Goal: Information Seeking & Learning: Learn about a topic

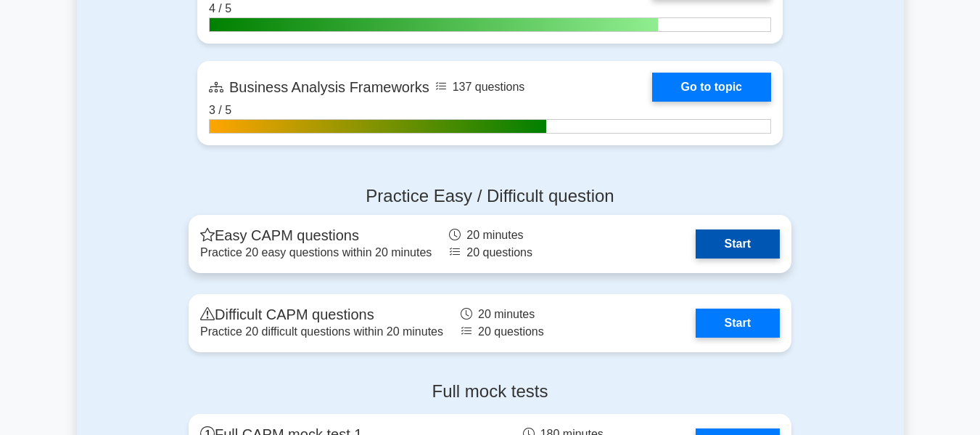
click at [762, 236] on link "Start" at bounding box center [738, 243] width 84 height 29
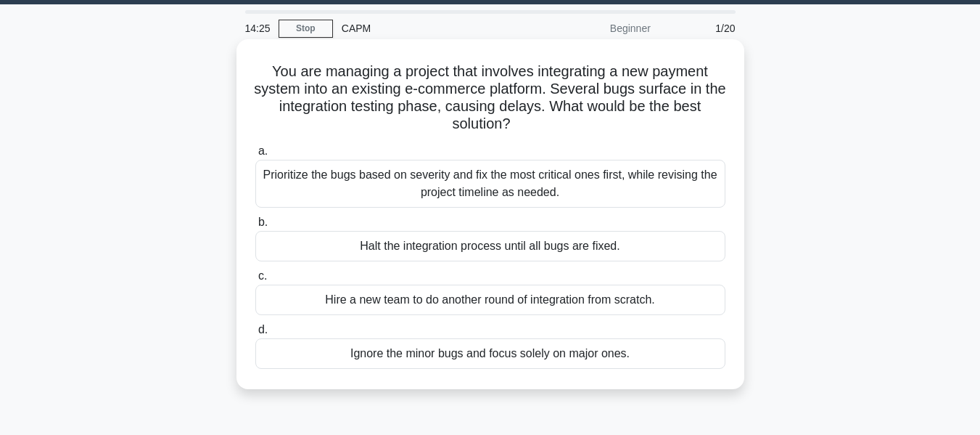
scroll to position [41, 0]
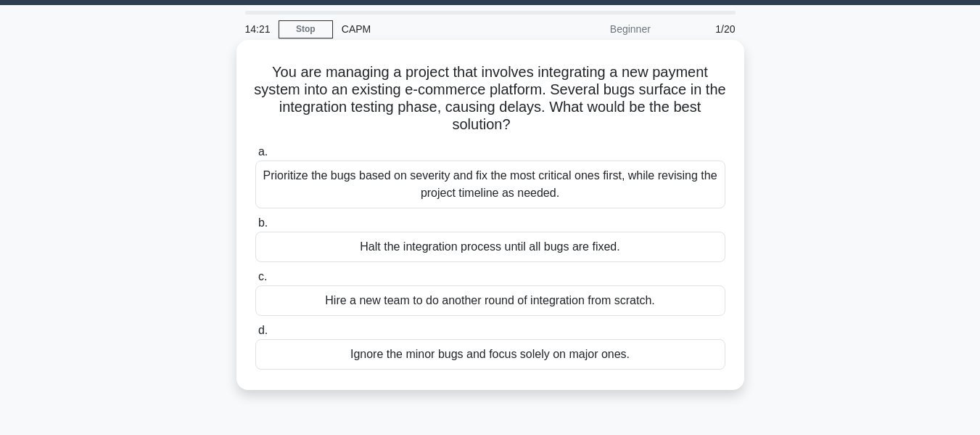
click at [451, 190] on div "Prioritize the bugs based on severity and fix the most critical ones first, whi…" at bounding box center [490, 184] width 470 height 48
click at [255, 157] on input "a. Prioritize the bugs based on severity and fix the most critical ones first, …" at bounding box center [255, 151] width 0 height 9
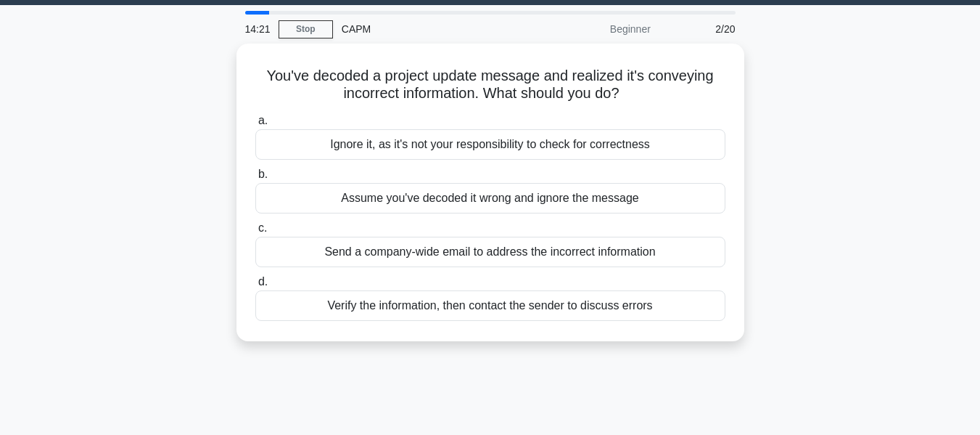
scroll to position [0, 0]
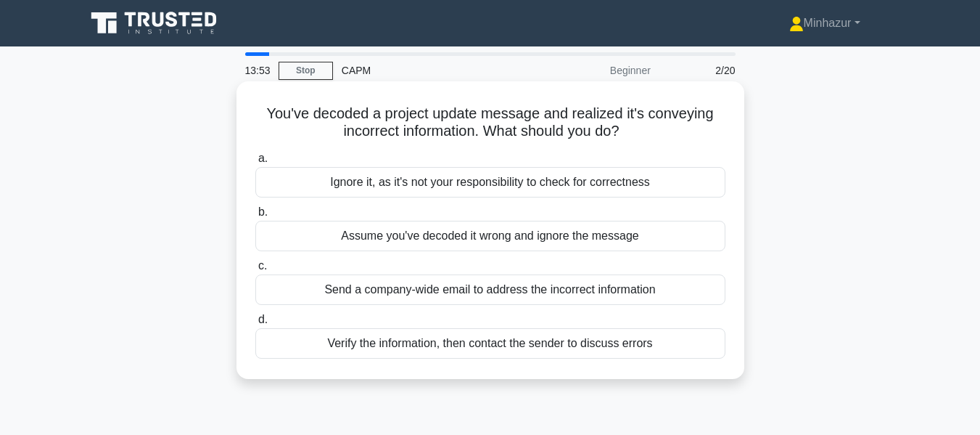
click at [435, 347] on div "Verify the information, then contact the sender to discuss errors" at bounding box center [490, 343] width 470 height 30
click at [255, 324] on input "d. Verify the information, then contact the sender to discuss errors" at bounding box center [255, 319] width 0 height 9
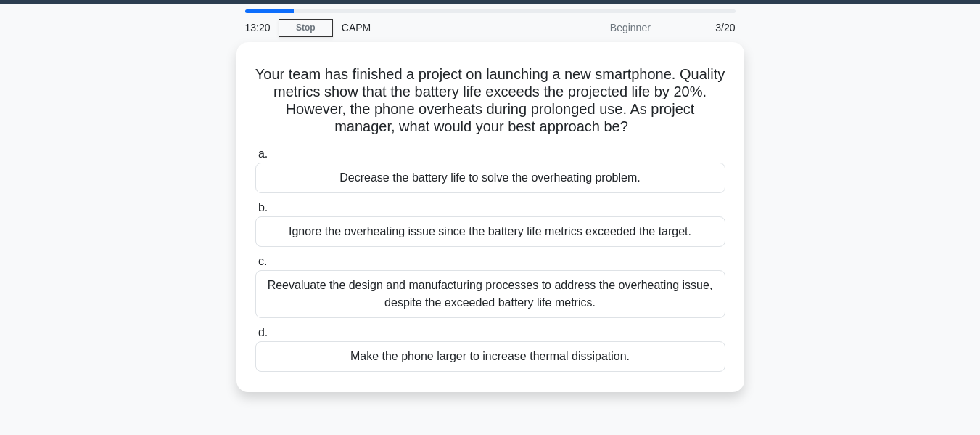
scroll to position [49, 0]
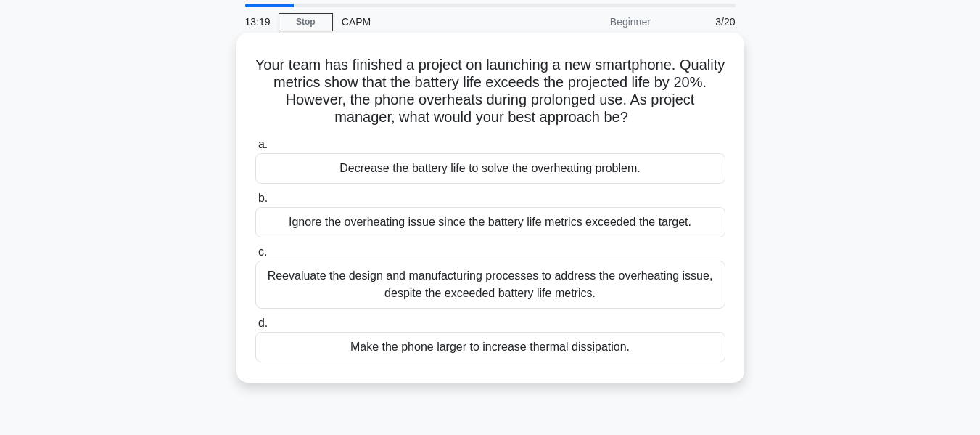
click at [571, 291] on div "Reevaluate the design and manufacturing processes to address the overheating is…" at bounding box center [490, 284] width 470 height 48
click at [255, 257] on input "c. Reevaluate the design and manufacturing processes to address the overheating…" at bounding box center [255, 251] width 0 height 9
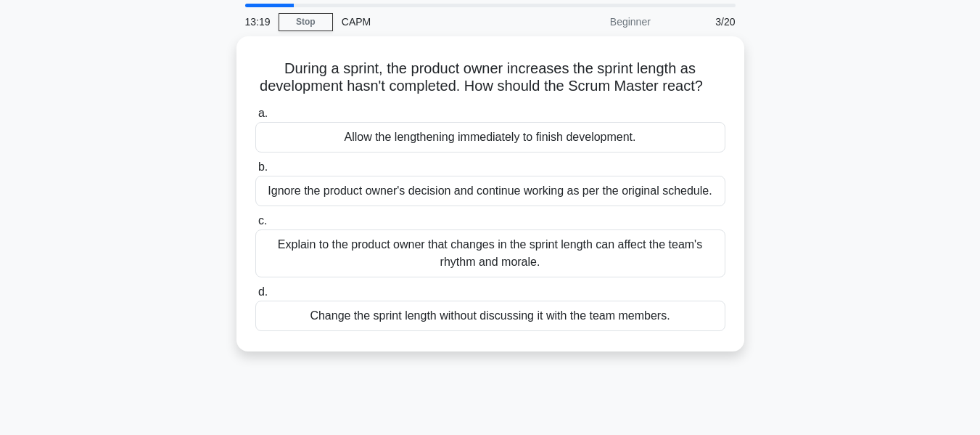
scroll to position [0, 0]
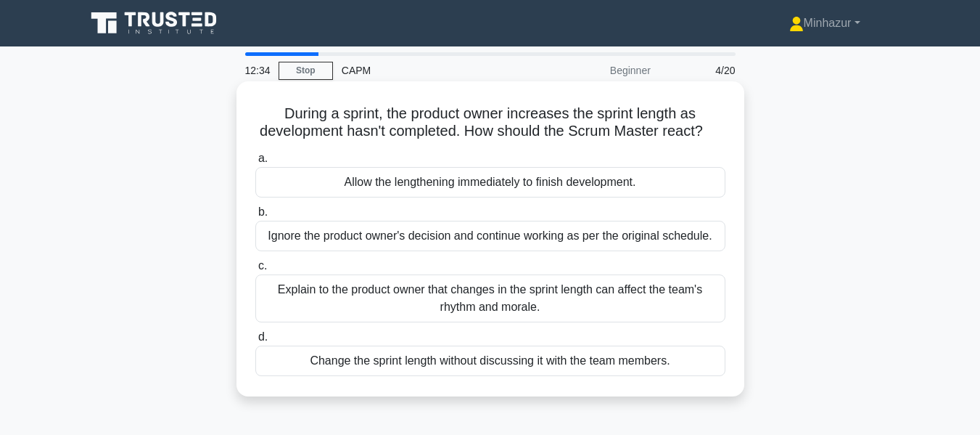
click at [389, 318] on div "Explain to the product owner that changes in the sprint length can affect the t…" at bounding box center [490, 298] width 470 height 48
click at [255, 271] on input "c. Explain to the product owner that changes in the sprint length can affect th…" at bounding box center [255, 265] width 0 height 9
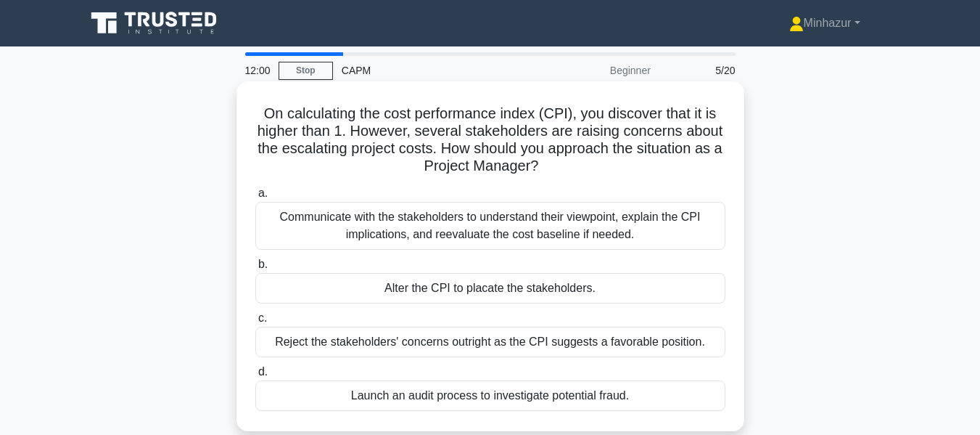
click at [571, 227] on div "Communicate with the stakeholders to understand their viewpoint, explain the CP…" at bounding box center [490, 226] width 470 height 48
click at [255, 198] on input "a. Communicate with the stakeholders to understand their viewpoint, explain the…" at bounding box center [255, 193] width 0 height 9
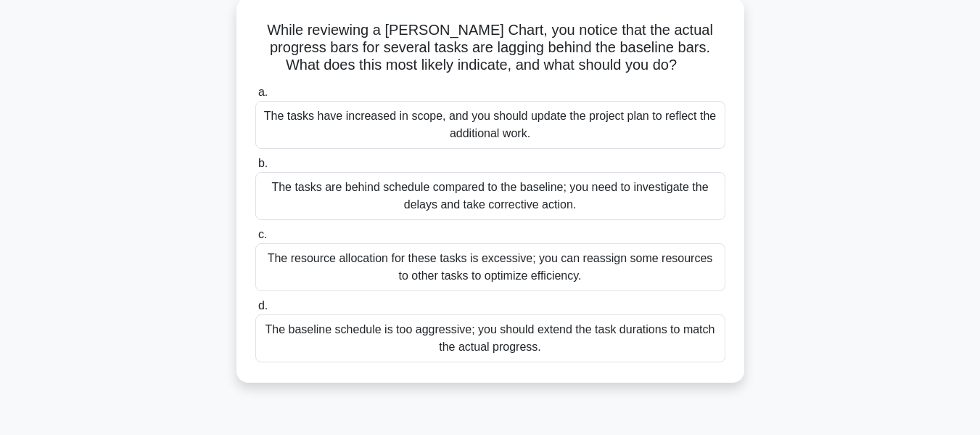
scroll to position [83, 0]
click at [485, 204] on div "The tasks are behind schedule compared to the baseline; you need to investigate…" at bounding box center [490, 197] width 470 height 48
click at [255, 169] on input "b. The tasks are behind schedule compared to the baseline; you need to investig…" at bounding box center [255, 164] width 0 height 9
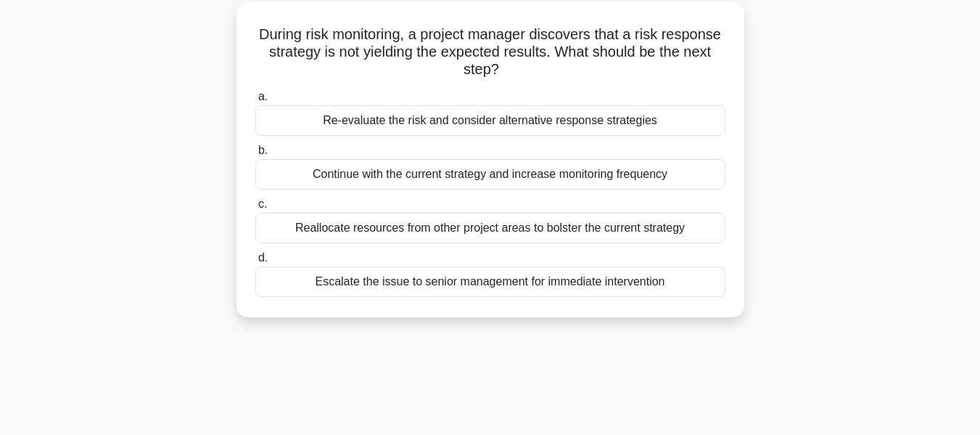
scroll to position [0, 0]
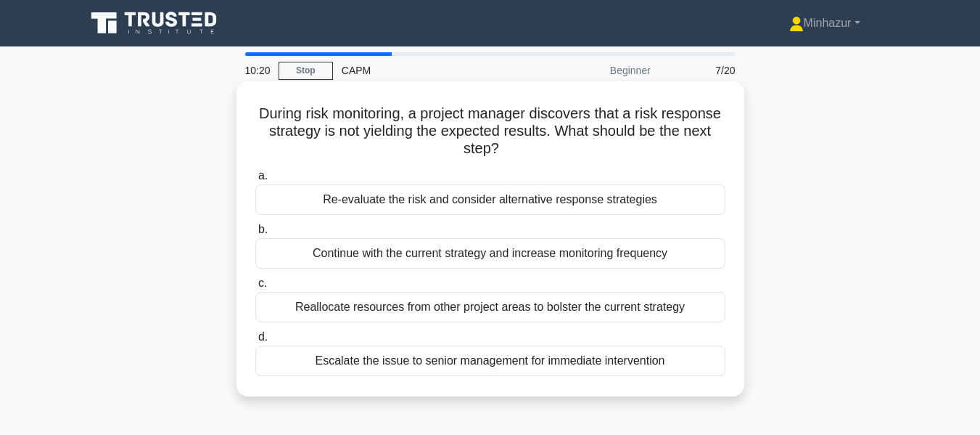
click at [666, 202] on div "Re-evaluate the risk and consider alternative response strategies" at bounding box center [490, 199] width 470 height 30
click at [255, 181] on input "a. Re-evaluate the risk and consider alternative response strategies" at bounding box center [255, 175] width 0 height 9
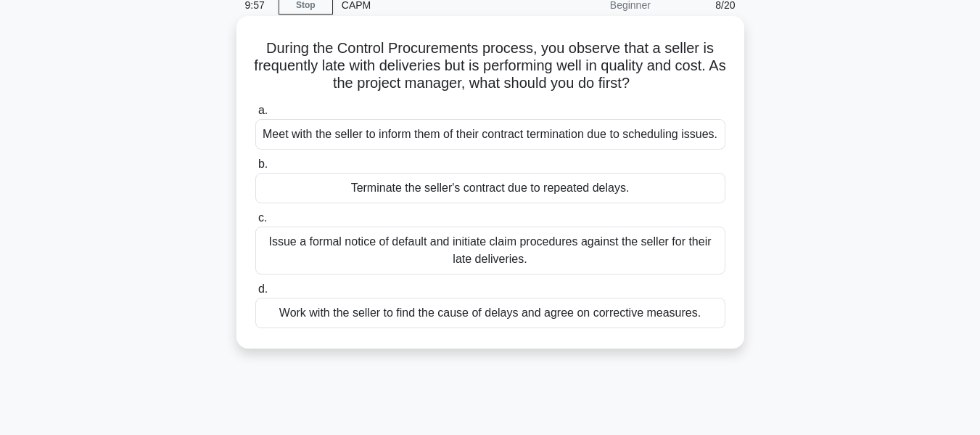
scroll to position [67, 0]
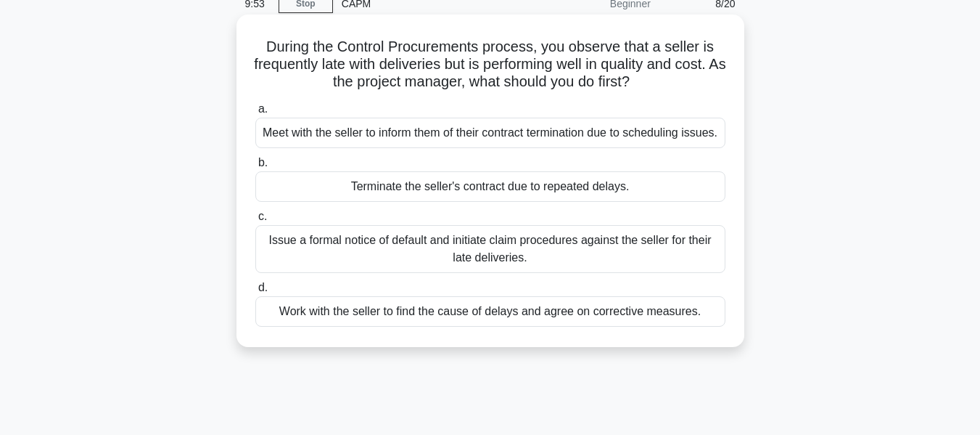
click at [583, 326] on div "Work with the seller to find the cause of delays and agree on corrective measur…" at bounding box center [490, 311] width 470 height 30
click at [255, 292] on input "d. Work with the seller to find the cause of delays and agree on corrective mea…" at bounding box center [255, 287] width 0 height 9
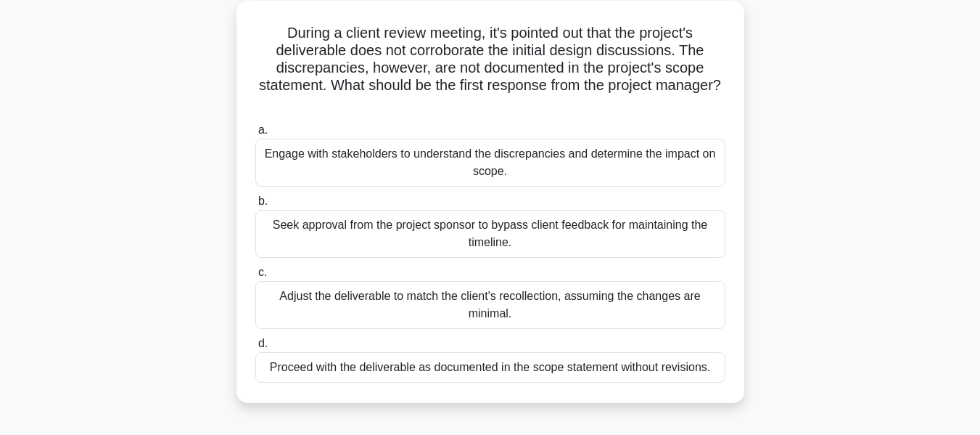
scroll to position [85, 0]
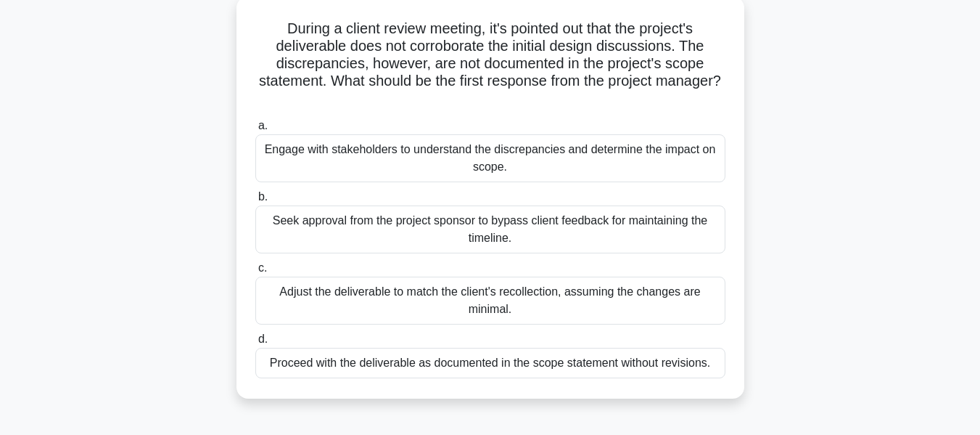
click at [580, 169] on div "Engage with stakeholders to understand the discrepancies and determine the impa…" at bounding box center [490, 158] width 470 height 48
click at [255, 131] on input "a. Engage with stakeholders to understand the discrepancies and determine the i…" at bounding box center [255, 125] width 0 height 9
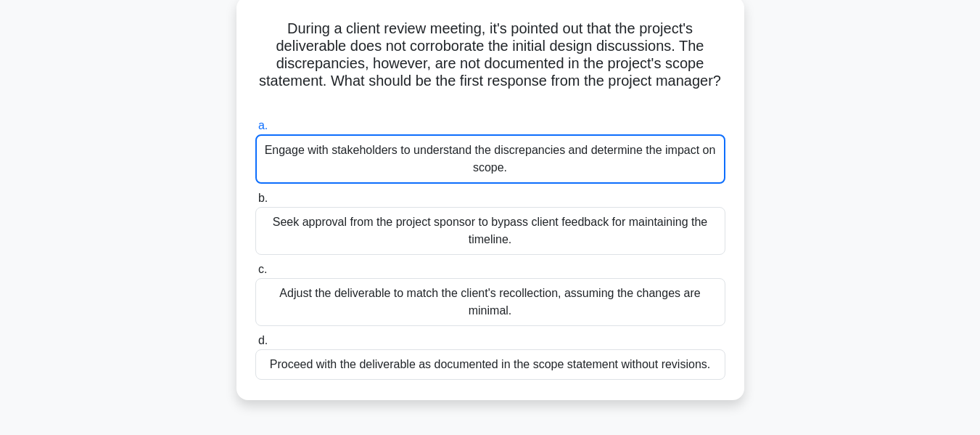
scroll to position [0, 0]
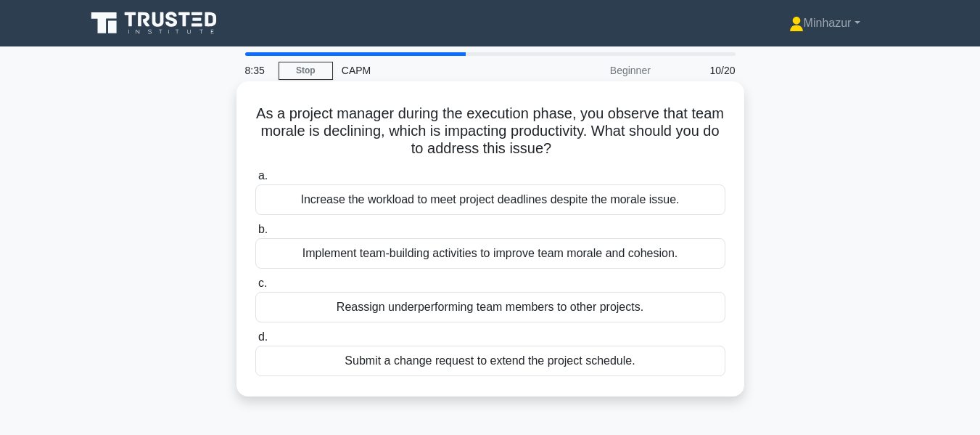
click at [499, 260] on div "Implement team-building activities to improve team morale and cohesion." at bounding box center [490, 253] width 470 height 30
click at [255, 234] on input "b. Implement team-building activities to improve team morale and cohesion." at bounding box center [255, 229] width 0 height 9
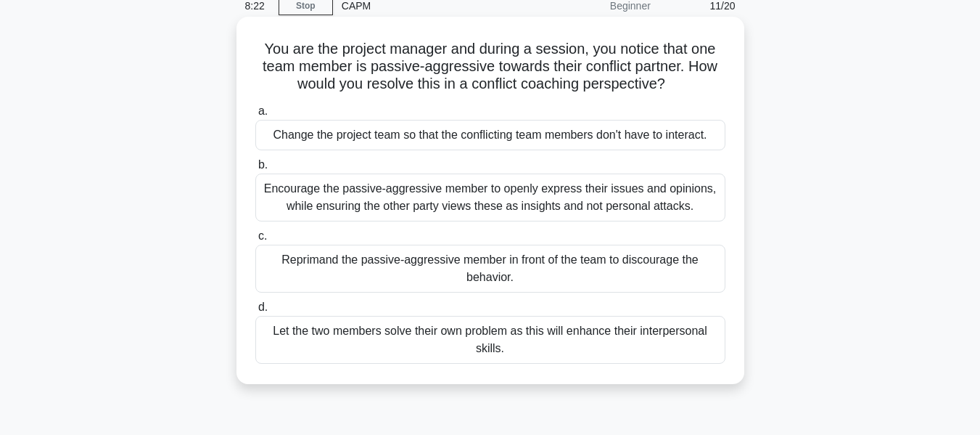
scroll to position [65, 0]
click at [498, 199] on div "Encourage the passive-aggressive member to openly express their issues and opin…" at bounding box center [490, 197] width 470 height 48
click at [255, 169] on input "b. Encourage the passive-aggressive member to openly express their issues and o…" at bounding box center [255, 164] width 0 height 9
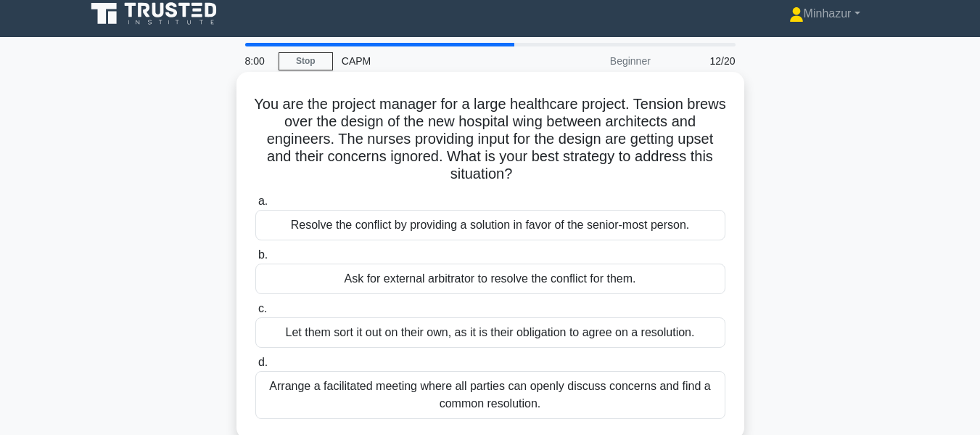
scroll to position [11, 0]
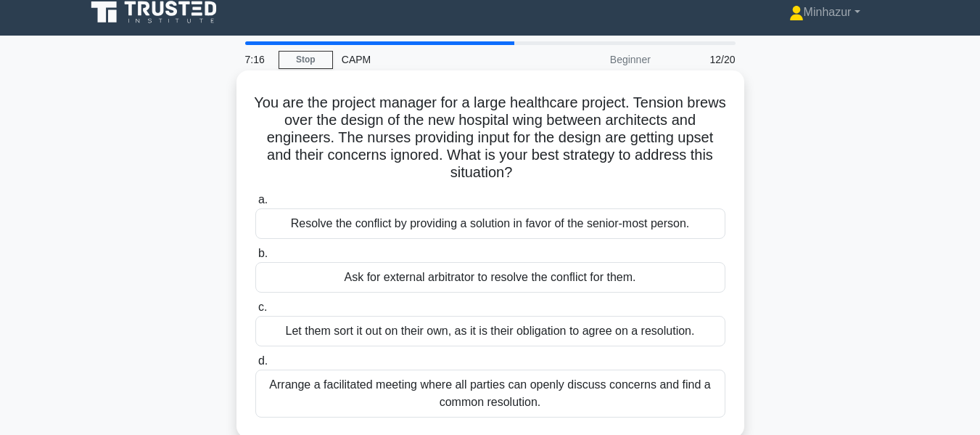
click at [608, 387] on div "Arrange a facilitated meeting where all parties can openly discuss concerns and…" at bounding box center [490, 393] width 470 height 48
click at [255, 366] on input "d. Arrange a facilitated meeting where all parties can openly discuss concerns …" at bounding box center [255, 360] width 0 height 9
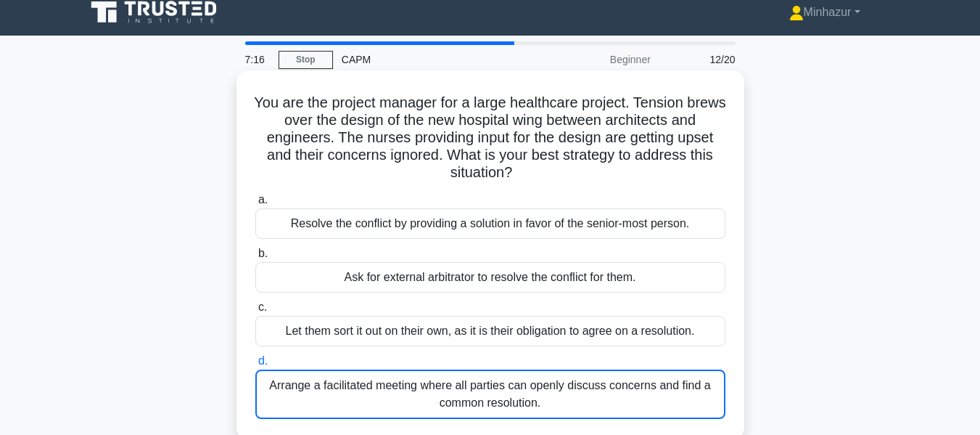
scroll to position [0, 0]
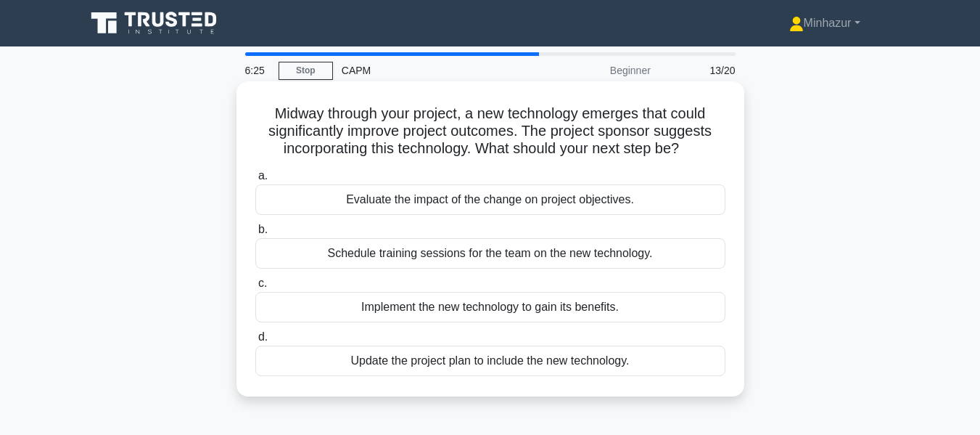
click at [565, 306] on div "Implement the new technology to gain its benefits." at bounding box center [490, 307] width 470 height 30
click at [255, 288] on input "c. Implement the new technology to gain its benefits." at bounding box center [255, 283] width 0 height 9
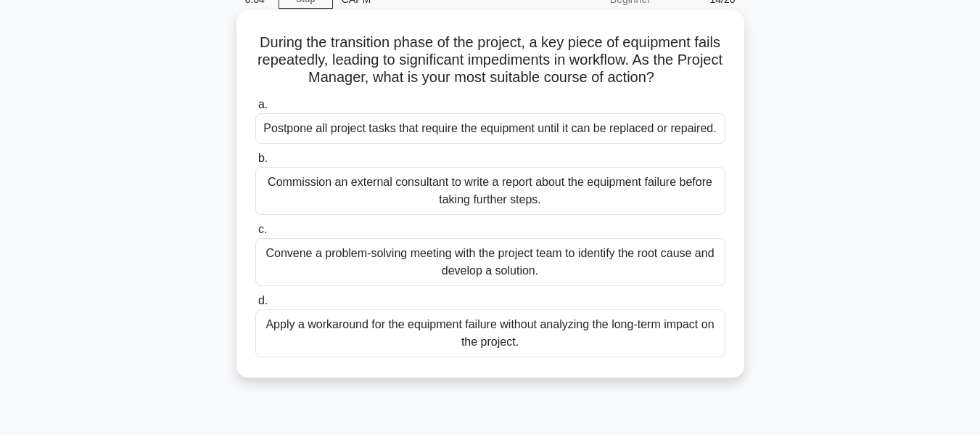
scroll to position [72, 0]
click at [565, 257] on div "Convene a problem-solving meeting with the project team to identify the root ca…" at bounding box center [490, 261] width 470 height 48
click at [255, 234] on input "c. Convene a problem-solving meeting with the project team to identify the root…" at bounding box center [255, 228] width 0 height 9
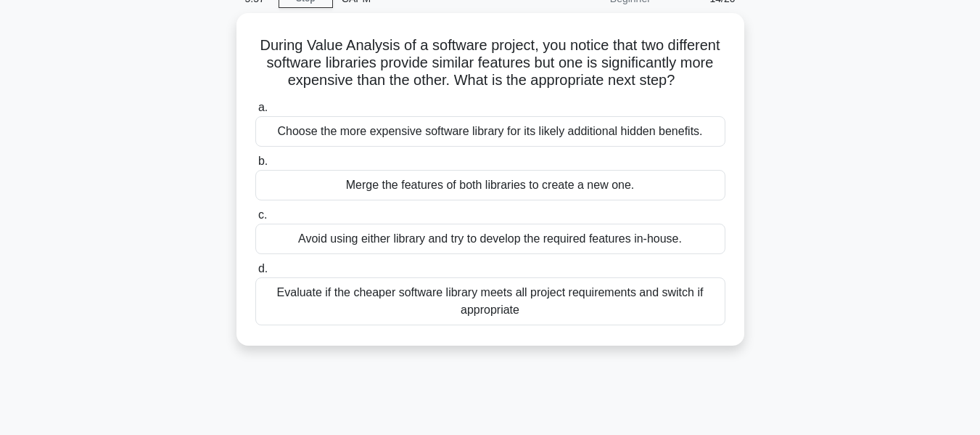
scroll to position [0, 0]
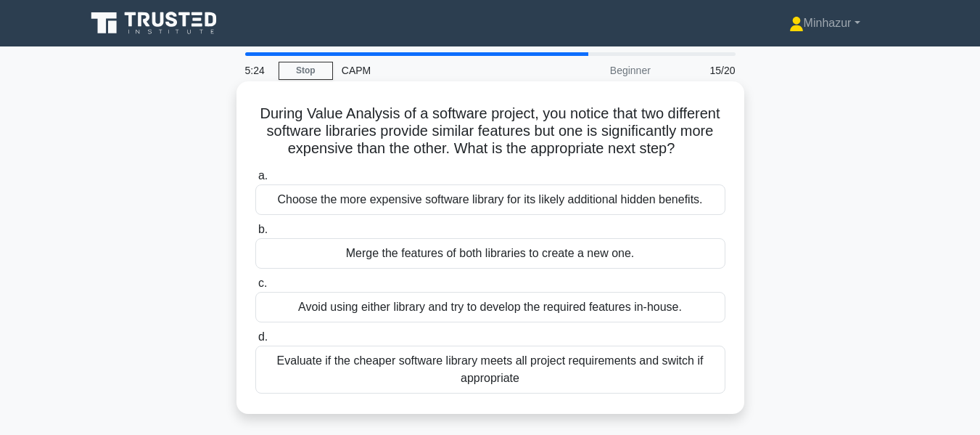
click at [551, 392] on div "Evaluate if the cheaper software library meets all project requirements and swi…" at bounding box center [490, 369] width 470 height 48
click at [255, 342] on input "d. Evaluate if the cheaper software library meets all project requirements and …" at bounding box center [255, 336] width 0 height 9
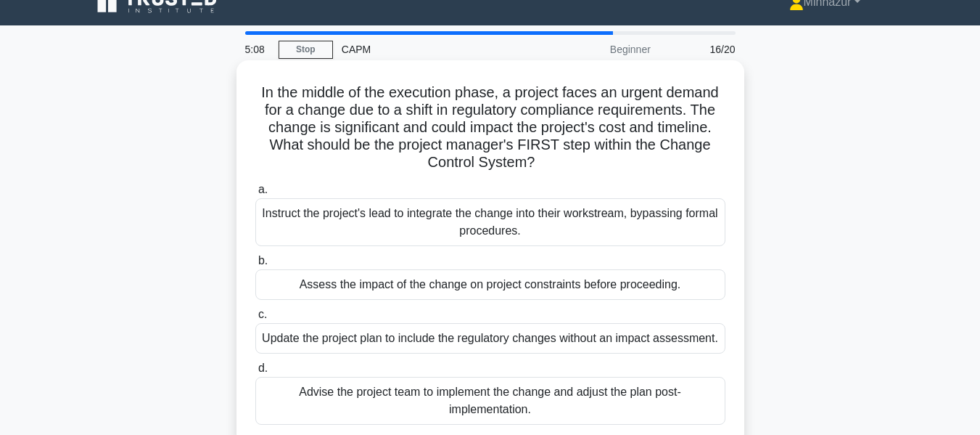
scroll to position [22, 0]
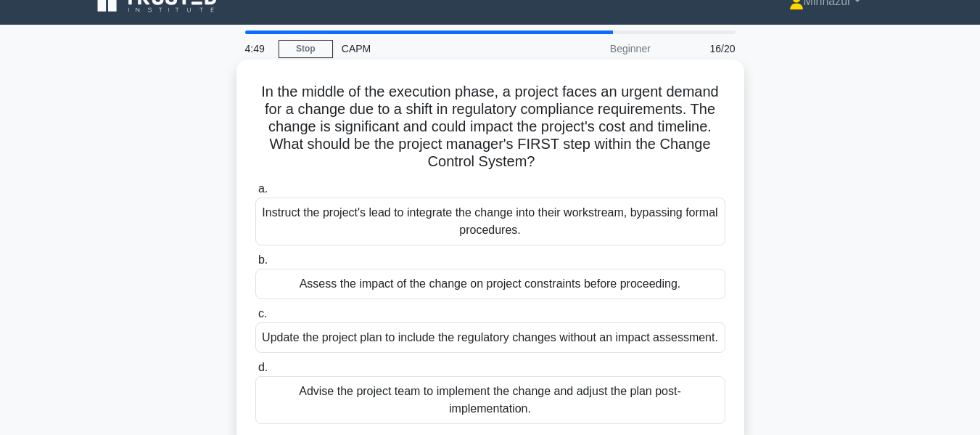
click at [543, 278] on div "Assess the impact of the change on project constraints before proceeding." at bounding box center [490, 283] width 470 height 30
click at [255, 265] on input "b. Assess the impact of the change on project constraints before proceeding." at bounding box center [255, 259] width 0 height 9
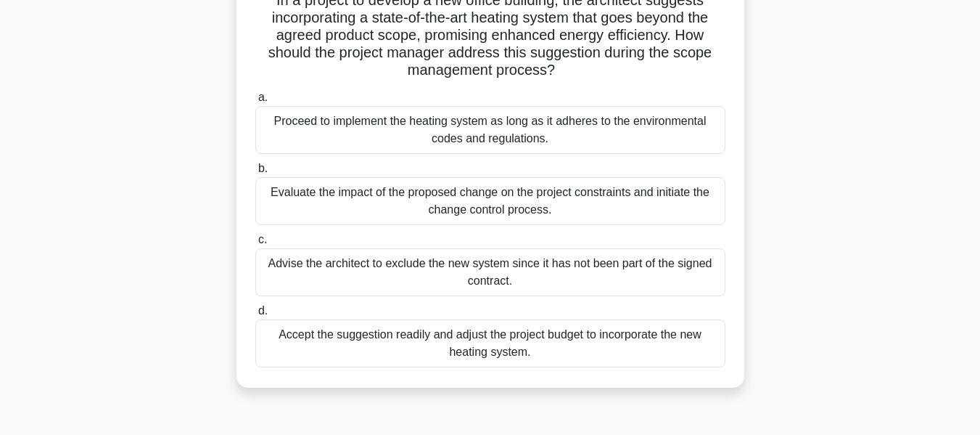
scroll to position [114, 0]
click at [492, 192] on div "Evaluate the impact of the proposed change on the project constraints and initi…" at bounding box center [490, 200] width 470 height 48
click at [255, 173] on input "b. Evaluate the impact of the proposed change on the project constraints and in…" at bounding box center [255, 167] width 0 height 9
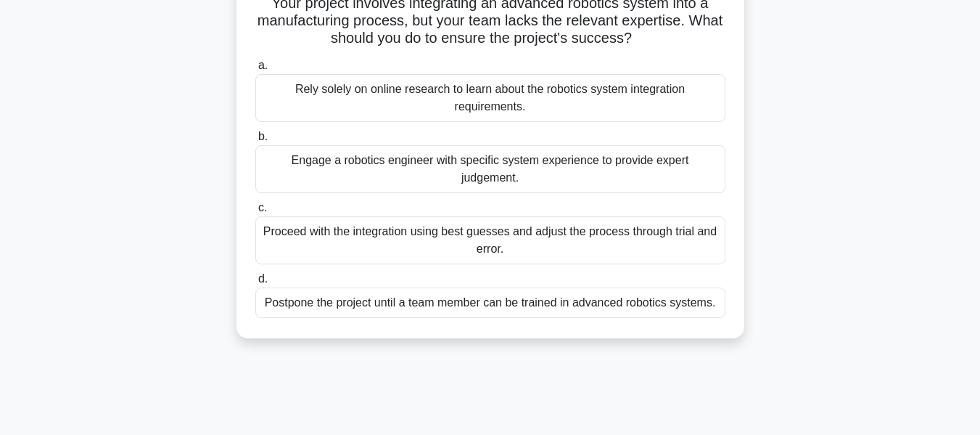
scroll to position [0, 0]
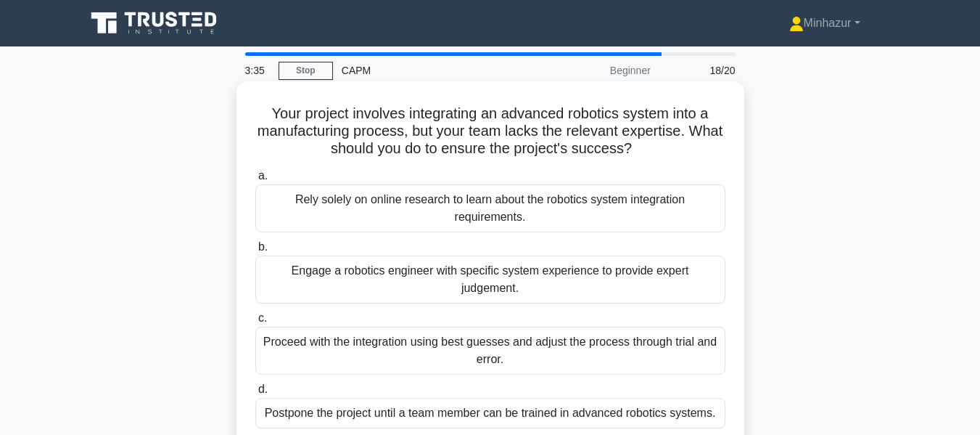
click at [489, 269] on div "Engage a robotics engineer with specific system experience to provide expert ju…" at bounding box center [490, 279] width 470 height 48
click at [255, 252] on input "b. Engage a robotics engineer with specific system experience to provide expert…" at bounding box center [255, 246] width 0 height 9
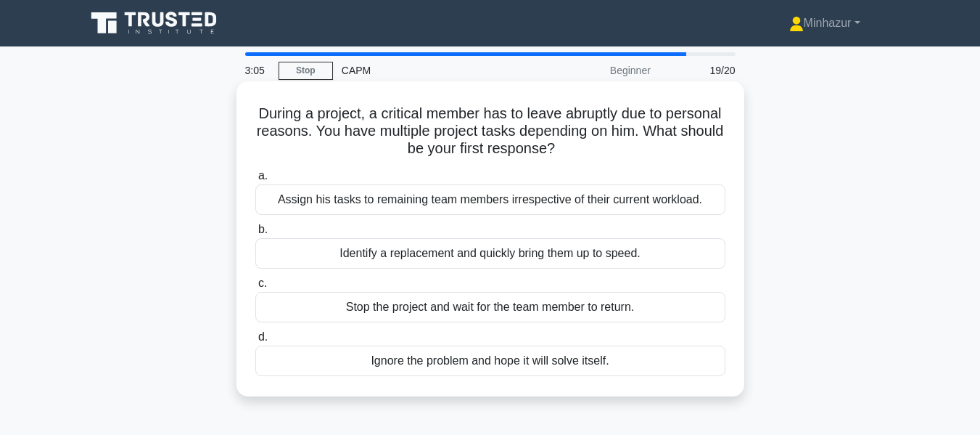
click at [515, 255] on div "Identify a replacement and quickly bring them up to speed." at bounding box center [490, 253] width 470 height 30
click at [255, 234] on input "b. Identify a replacement and quickly bring them up to speed." at bounding box center [255, 229] width 0 height 9
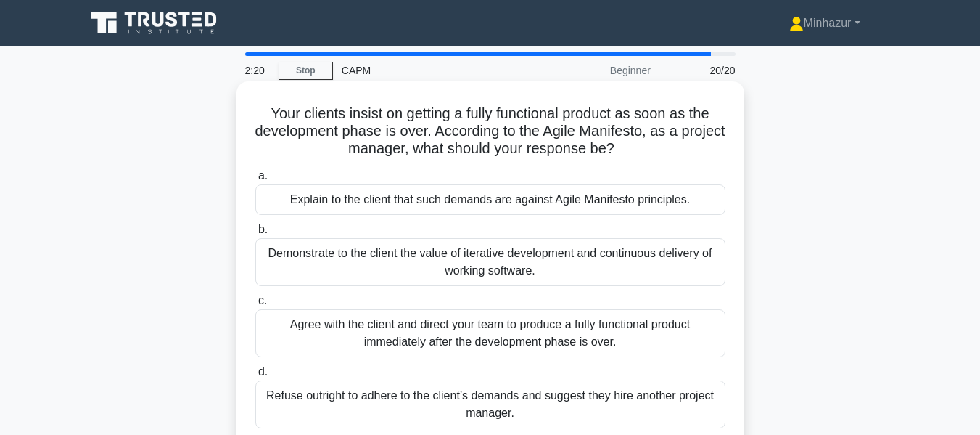
click at [538, 275] on div "Demonstrate to the client the value of iterative development and continuous del…" at bounding box center [490, 262] width 470 height 48
click at [255, 234] on input "b. Demonstrate to the client the value of iterative development and continuous …" at bounding box center [255, 229] width 0 height 9
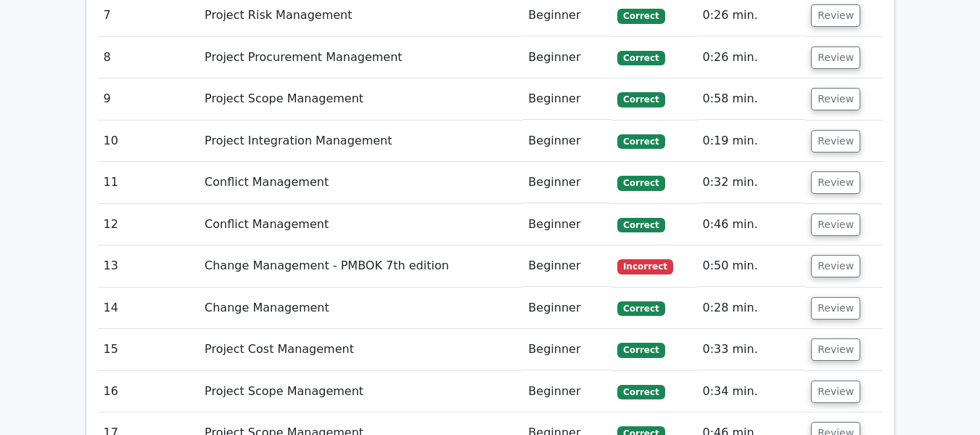
scroll to position [2202, 0]
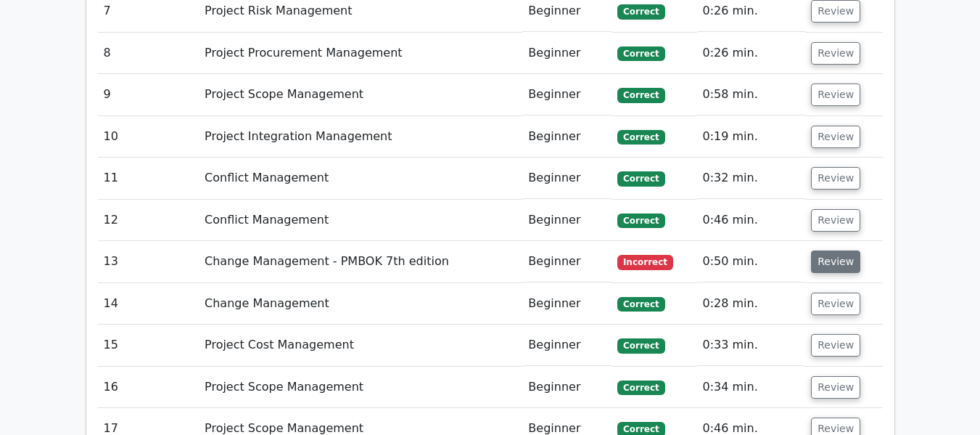
click at [842, 250] on button "Review" at bounding box center [835, 261] width 49 height 22
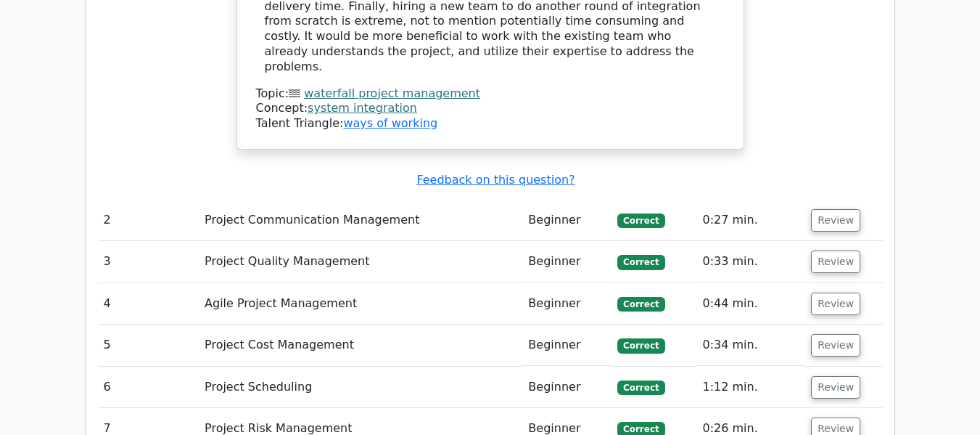
scroll to position [1789, 0]
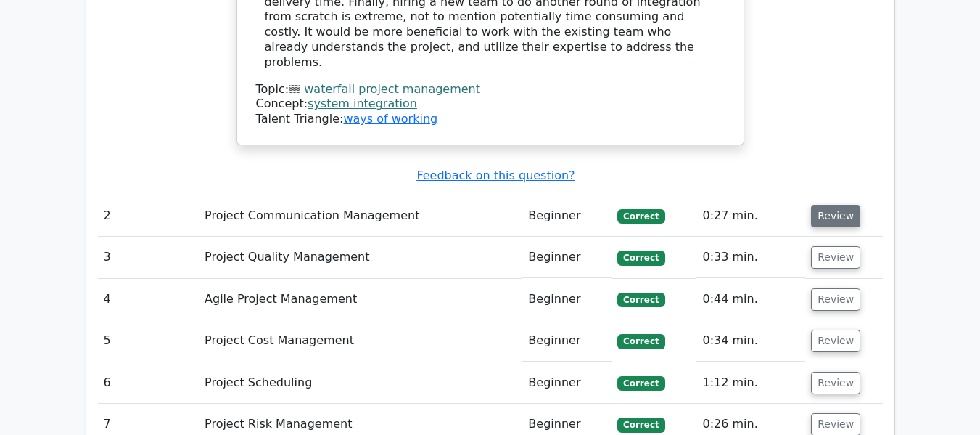
click at [843, 205] on button "Review" at bounding box center [835, 216] width 49 height 22
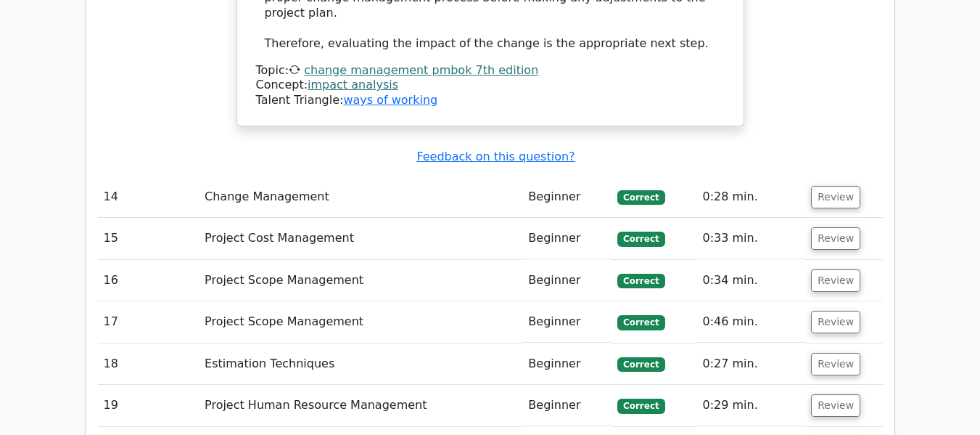
scroll to position [3834, 0]
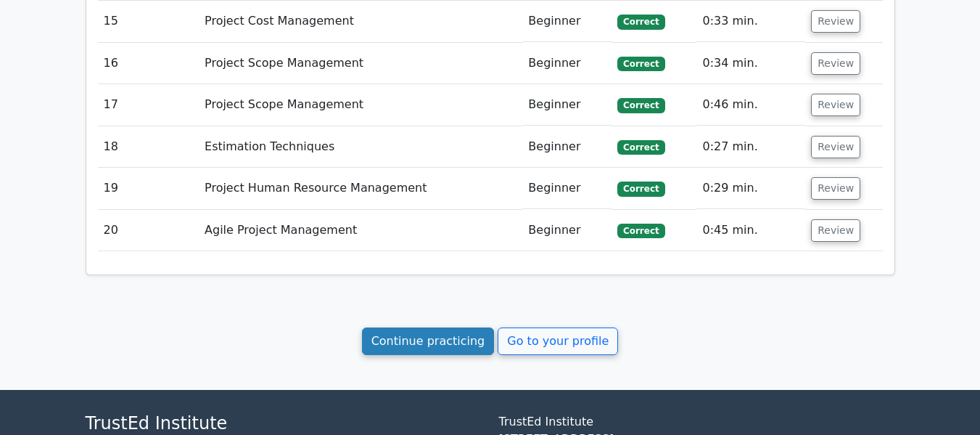
click at [444, 327] on link "Continue practicing" at bounding box center [428, 341] width 133 height 28
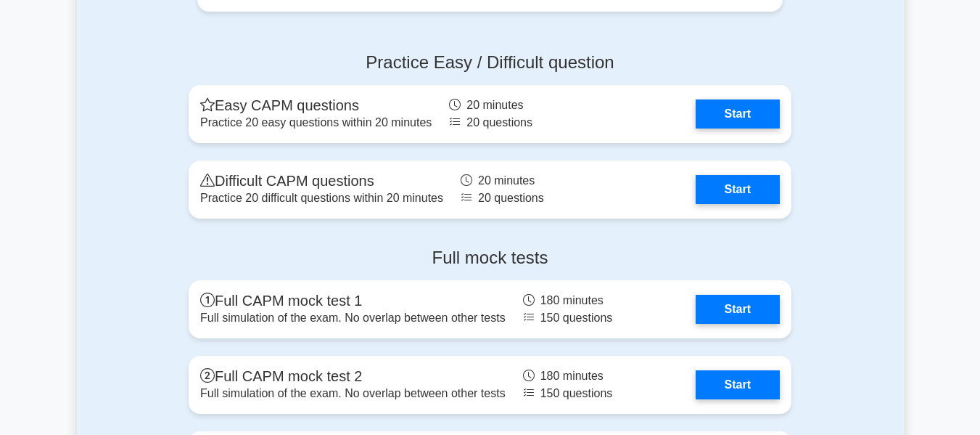
scroll to position [4229, 0]
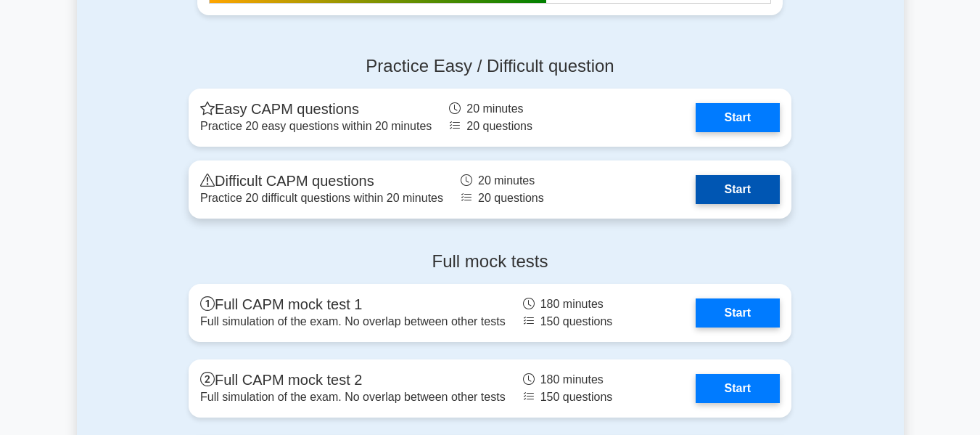
click at [738, 189] on link "Start" at bounding box center [738, 189] width 84 height 29
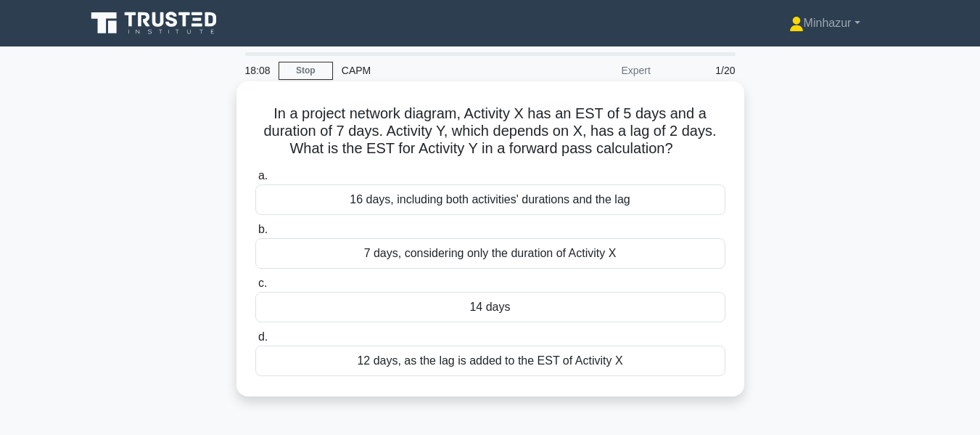
click at [378, 260] on div "7 days, considering only the duration of Activity X" at bounding box center [490, 253] width 470 height 30
click at [255, 234] on input "b. 7 days, considering only the duration of Activity X" at bounding box center [255, 229] width 0 height 9
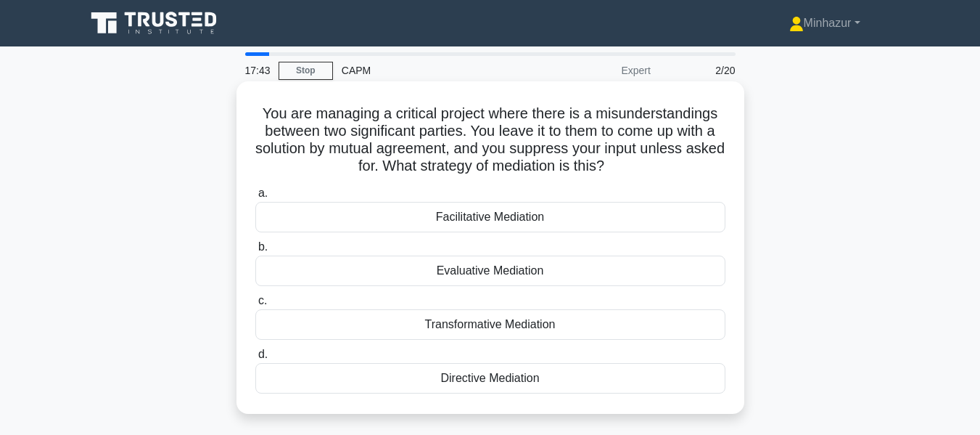
click at [450, 220] on div "Facilitative Mediation" at bounding box center [490, 217] width 470 height 30
click at [255, 198] on input "a. Facilitative Mediation" at bounding box center [255, 193] width 0 height 9
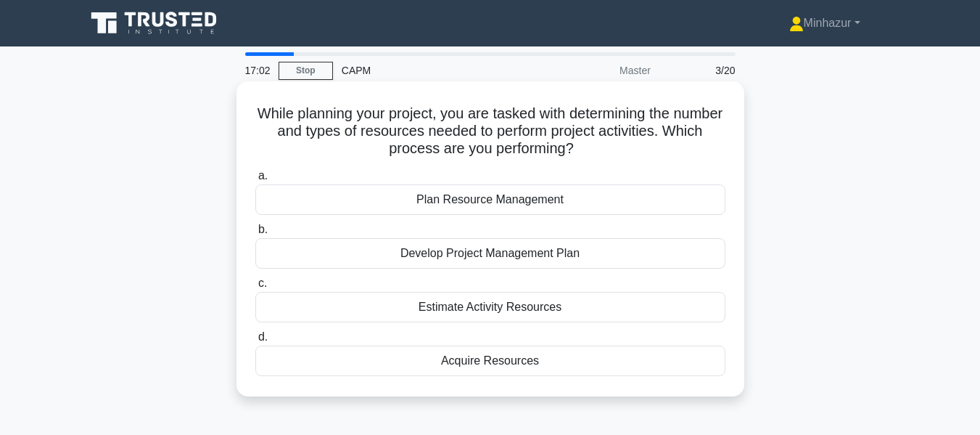
click at [451, 205] on div "Plan Resource Management" at bounding box center [490, 199] width 470 height 30
click at [255, 181] on input "a. Plan Resource Management" at bounding box center [255, 175] width 0 height 9
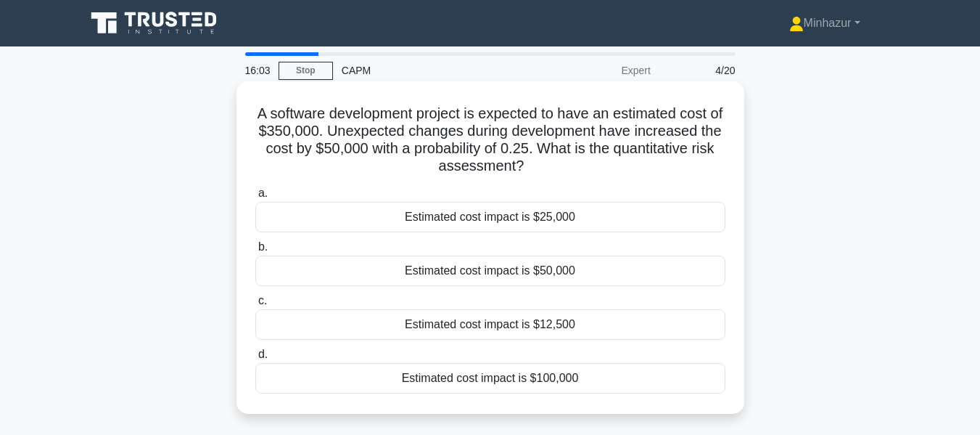
click at [452, 329] on div "Estimated cost impact is $12,500" at bounding box center [490, 324] width 470 height 30
click at [255, 305] on input "c. Estimated cost impact is $12,500" at bounding box center [255, 300] width 0 height 9
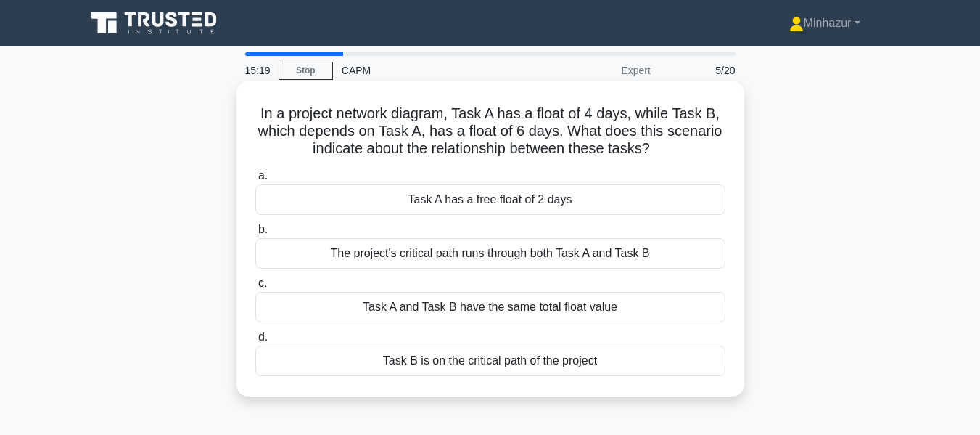
click at [475, 255] on div "The project's critical path runs through both Task A and Task B" at bounding box center [490, 253] width 470 height 30
click at [255, 234] on input "b. The project's critical path runs through both Task A and Task B" at bounding box center [255, 229] width 0 height 9
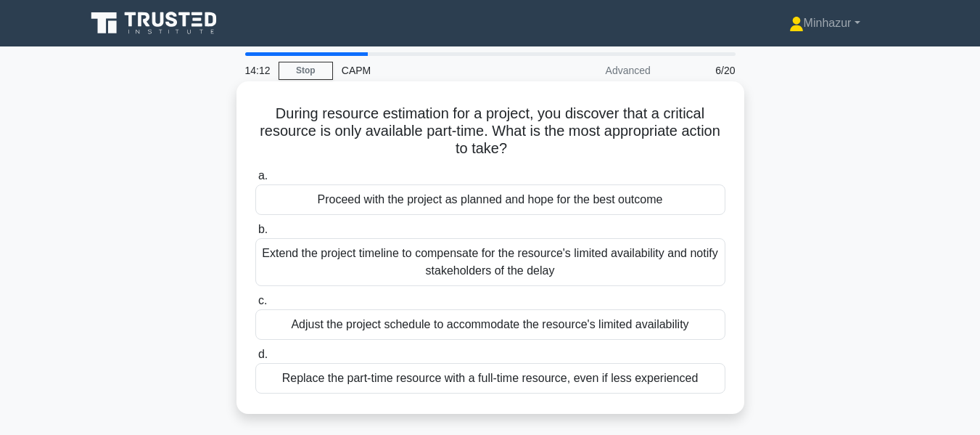
click at [432, 267] on div "Extend the project timeline to compensate for the resource's limited availabili…" at bounding box center [490, 262] width 470 height 48
click at [255, 234] on input "b. Extend the project timeline to compensate for the resource's limited availab…" at bounding box center [255, 229] width 0 height 9
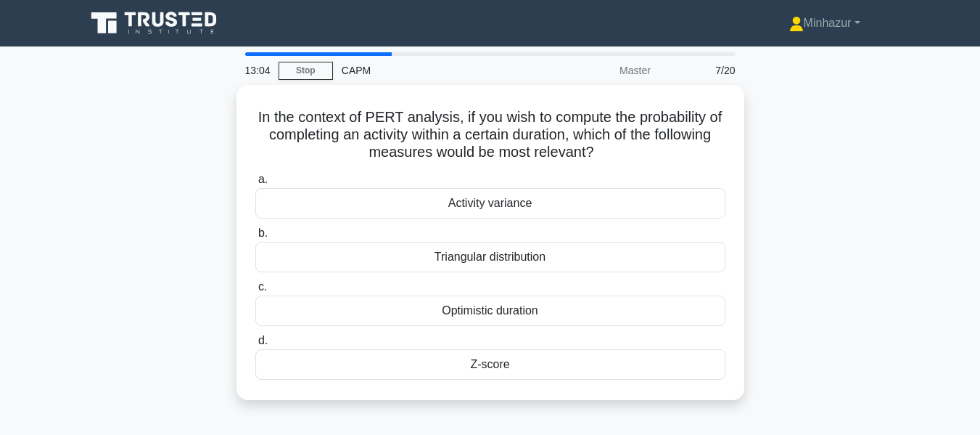
click at [819, 279] on div "In the context of PERT analysis, if you wish to compute the probability of comp…" at bounding box center [490, 251] width 827 height 332
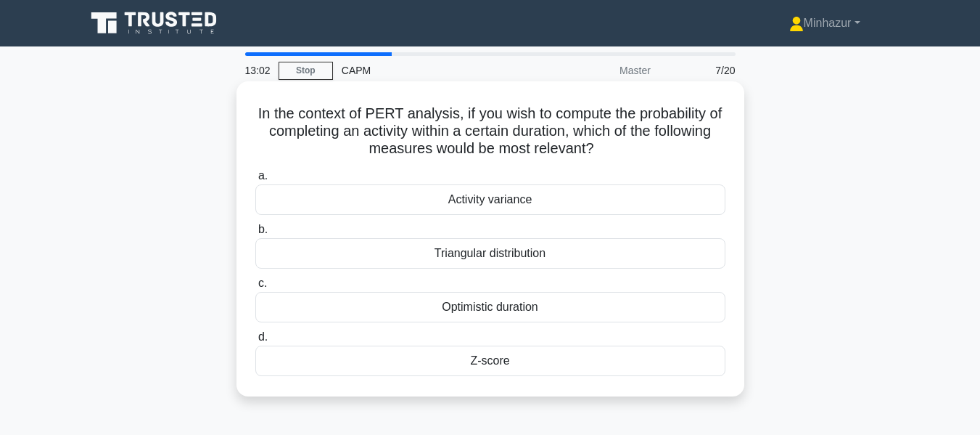
click at [498, 263] on div "Triangular distribution" at bounding box center [490, 253] width 470 height 30
click at [255, 234] on input "b. Triangular distribution" at bounding box center [255, 229] width 0 height 9
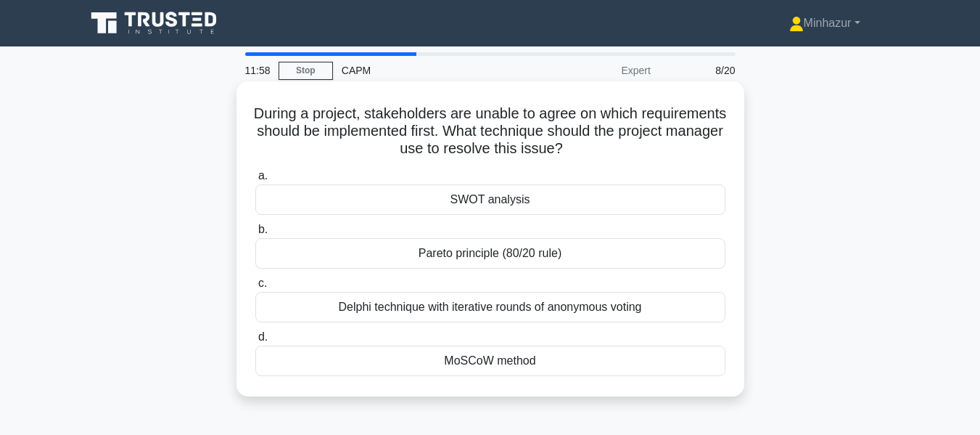
click at [486, 367] on div "MoSCoW method" at bounding box center [490, 360] width 470 height 30
click at [255, 342] on input "d. MoSCoW method" at bounding box center [255, 336] width 0 height 9
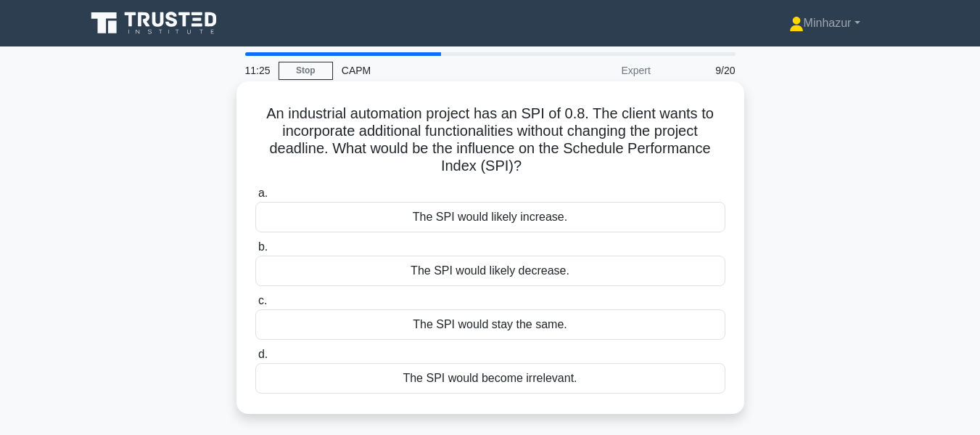
click at [525, 221] on div "The SPI would likely increase." at bounding box center [490, 217] width 470 height 30
click at [255, 198] on input "a. The SPI would likely increase." at bounding box center [255, 193] width 0 height 9
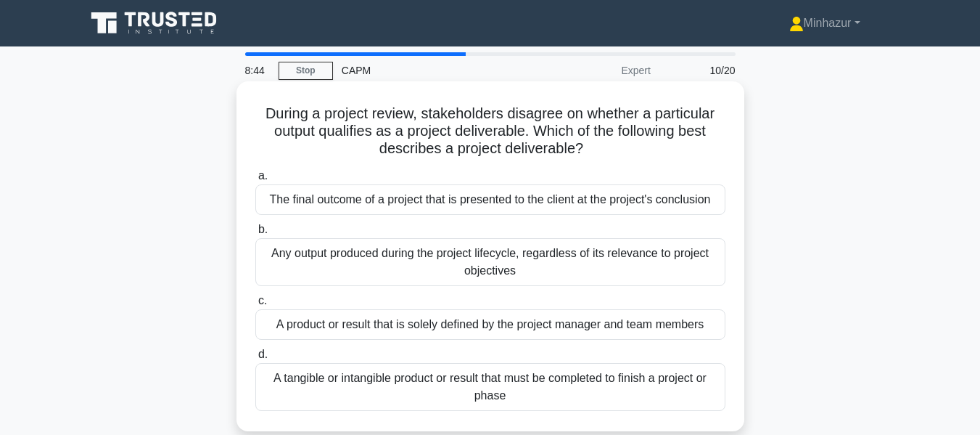
click at [482, 192] on div "The final outcome of a project that is presented to the client at the project's…" at bounding box center [490, 199] width 470 height 30
click at [255, 181] on input "a. The final outcome of a project that is presented to the client at the projec…" at bounding box center [255, 175] width 0 height 9
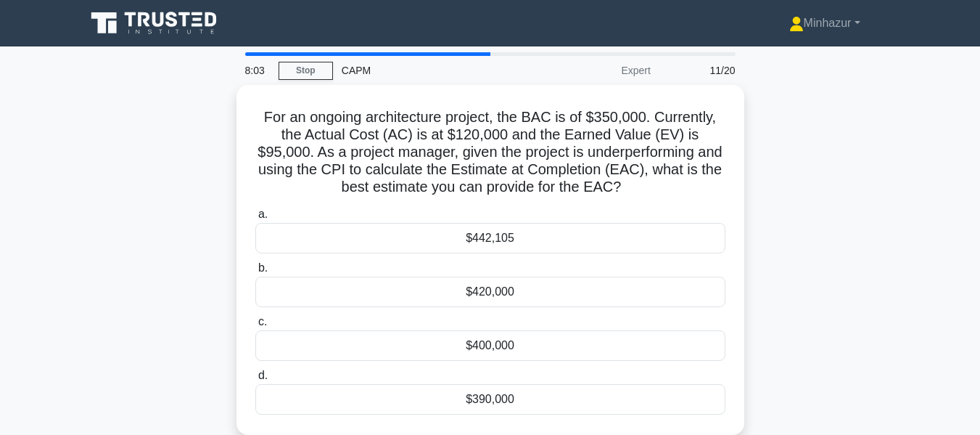
drag, startPoint x: 614, startPoint y: 186, endPoint x: 192, endPoint y: 116, distance: 427.2
click at [192, 116] on div "For an ongoing architecture project, the BAC is of $350,000. Currently, the Act…" at bounding box center [490, 268] width 827 height 367
copy h5 "For an ongoing architecture project, the BAC is of $350,000. Currently, the Act…"
click at [854, 240] on div "For an ongoing architecture project, the BAC is of $350,000. Currently, the Act…" at bounding box center [490, 268] width 827 height 367
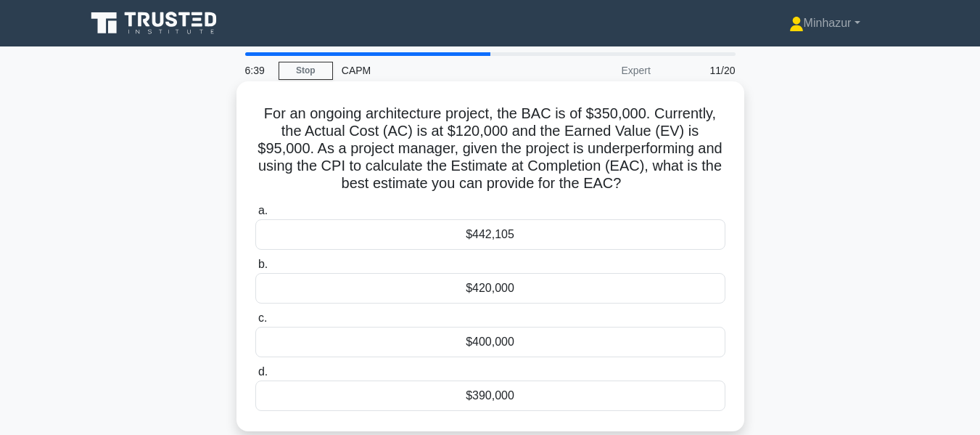
click at [524, 236] on div "$442,105" at bounding box center [490, 234] width 470 height 30
click at [255, 215] on input "a. $442,105" at bounding box center [255, 210] width 0 height 9
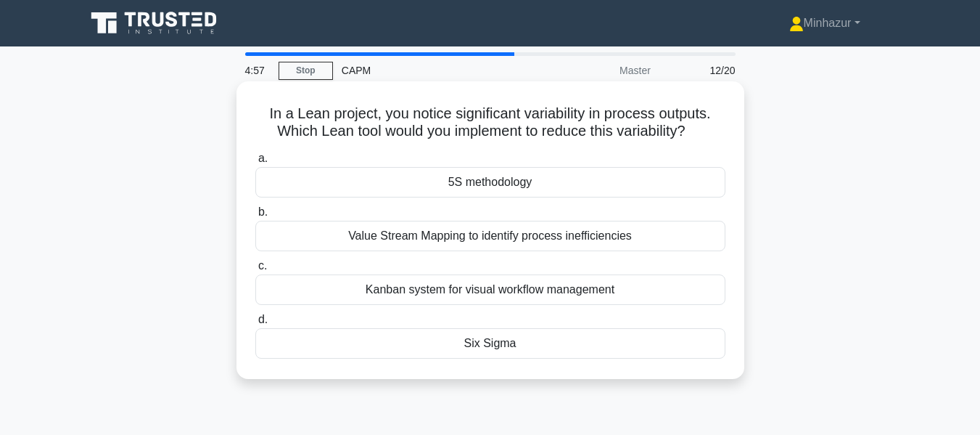
click at [506, 244] on div "Value Stream Mapping to identify process inefficiencies" at bounding box center [490, 236] width 470 height 30
click at [255, 217] on input "b. Value Stream Mapping to identify process inefficiencies" at bounding box center [255, 211] width 0 height 9
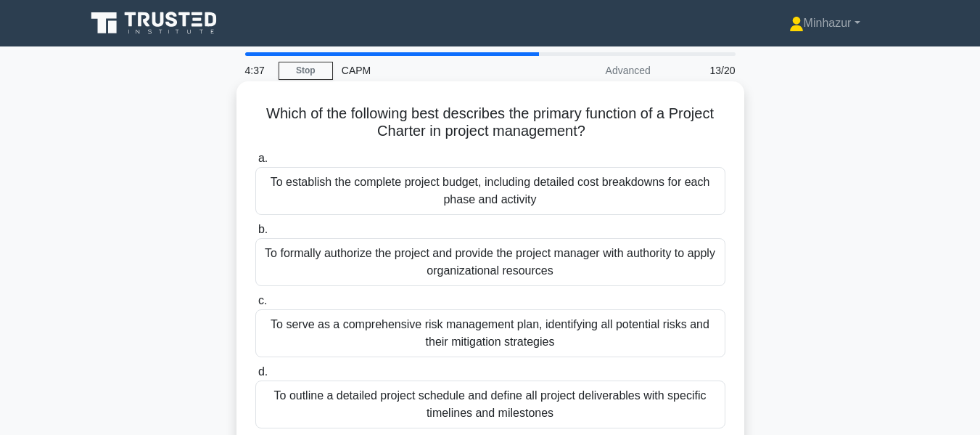
click at [585, 276] on div "To formally authorize the project and provide the project manager with authorit…" at bounding box center [490, 262] width 470 height 48
click at [255, 234] on input "b. To formally authorize the project and provide the project manager with autho…" at bounding box center [255, 229] width 0 height 9
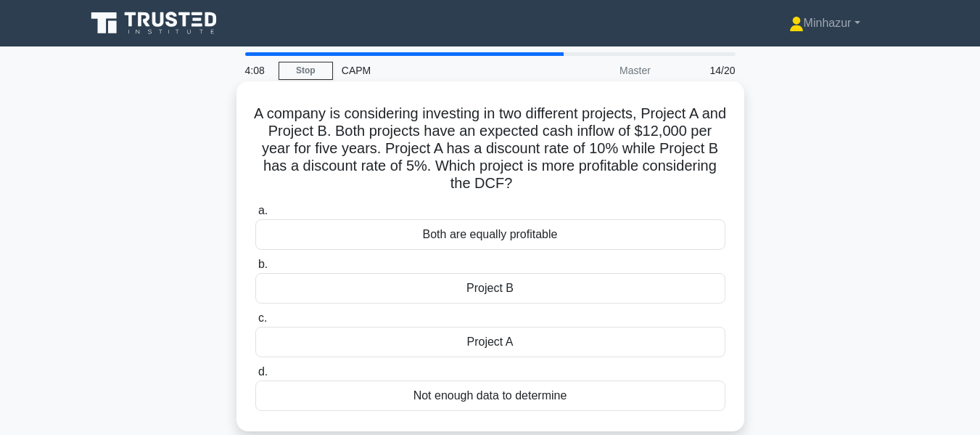
click at [510, 344] on div "Project A" at bounding box center [490, 341] width 470 height 30
click at [255, 323] on input "c. Project A" at bounding box center [255, 317] width 0 height 9
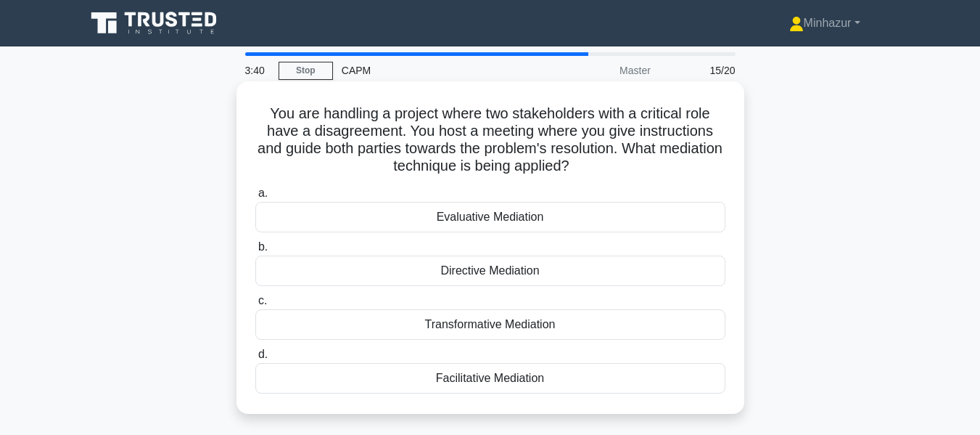
click at [488, 379] on div "Facilitative Mediation" at bounding box center [490, 378] width 470 height 30
click at [255, 359] on input "d. Facilitative Mediation" at bounding box center [255, 354] width 0 height 9
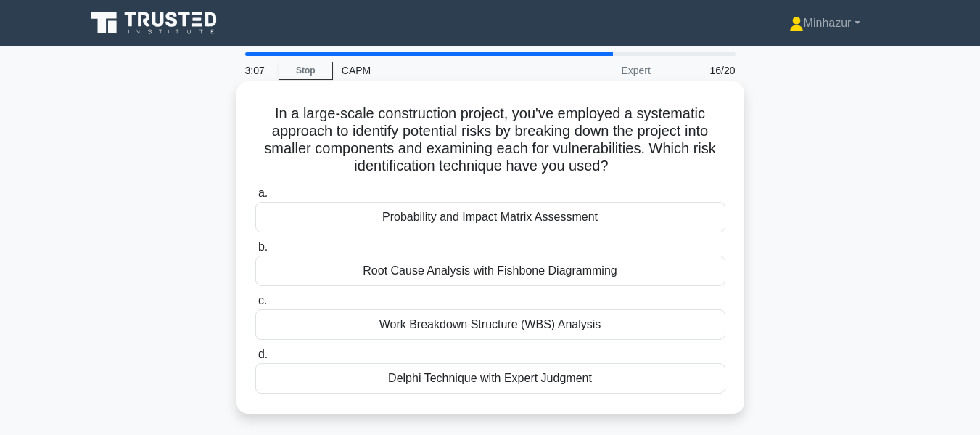
click at [477, 286] on div "Root Cause Analysis with Fishbone Diagramming" at bounding box center [490, 270] width 470 height 30
click at [255, 252] on input "b. Root Cause Analysis with Fishbone Diagramming" at bounding box center [255, 246] width 0 height 9
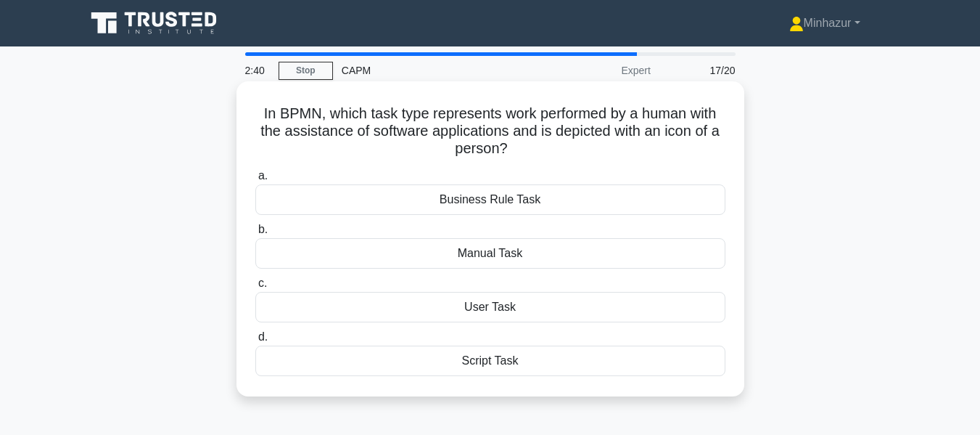
click at [501, 361] on div "Script Task" at bounding box center [490, 360] width 470 height 30
click at [255, 342] on input "d. Script Task" at bounding box center [255, 336] width 0 height 9
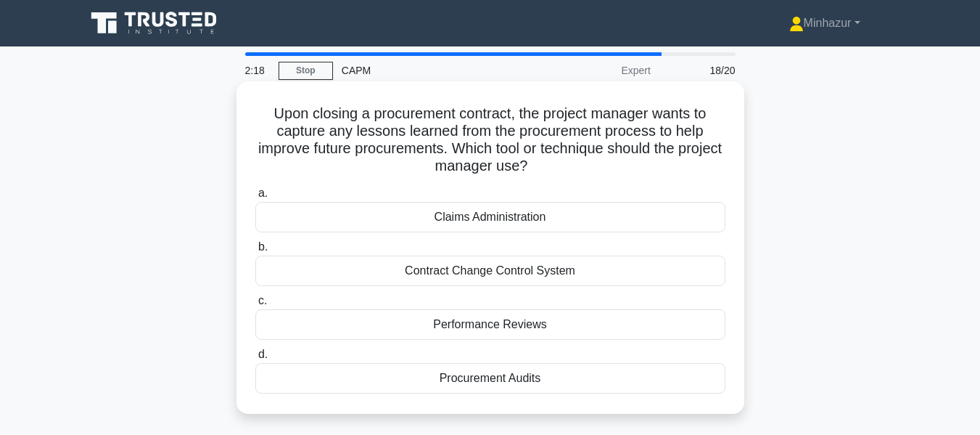
click at [497, 378] on div "Procurement Audits" at bounding box center [490, 378] width 470 height 30
click at [255, 359] on input "d. Procurement Audits" at bounding box center [255, 354] width 0 height 9
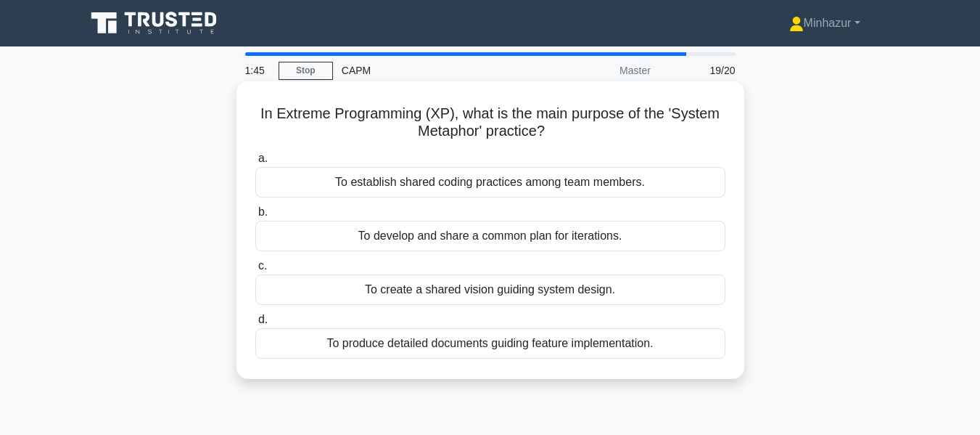
click at [503, 180] on div "To establish shared coding practices among team members." at bounding box center [490, 182] width 470 height 30
click at [255, 163] on input "a. To establish shared coding practices among team members." at bounding box center [255, 158] width 0 height 9
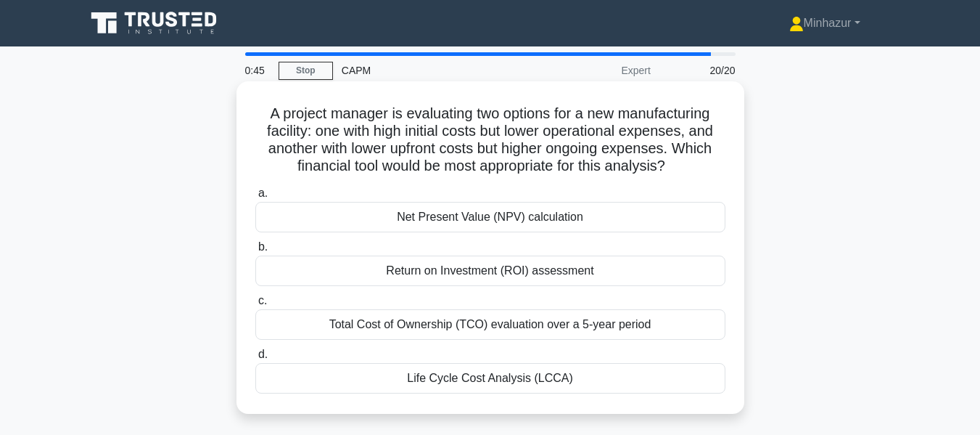
click at [616, 324] on div "Total Cost of Ownership (TCO) evaluation over a 5-year period" at bounding box center [490, 324] width 470 height 30
click at [255, 305] on input "c. Total Cost of Ownership (TCO) evaluation over a 5-year period" at bounding box center [255, 300] width 0 height 9
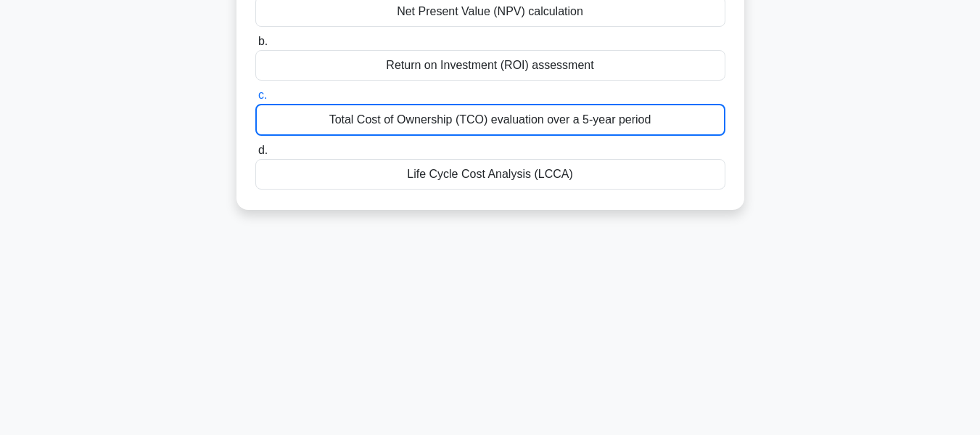
scroll to position [349, 0]
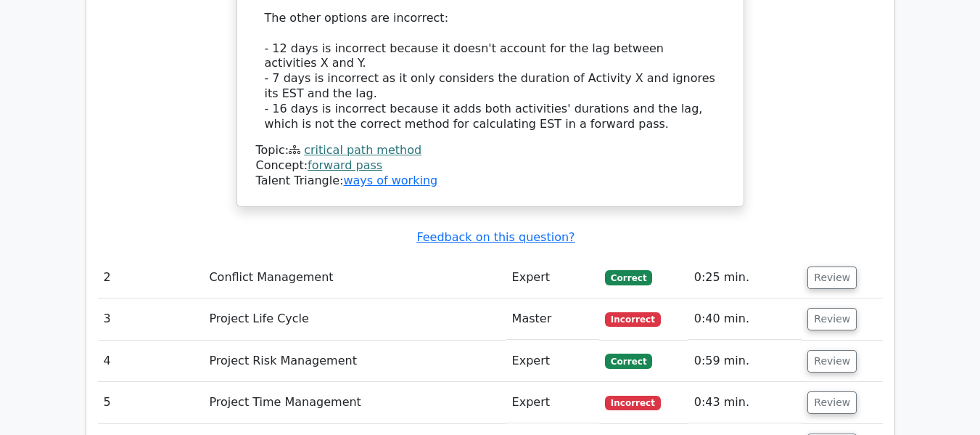
scroll to position [1705, 0]
click at [828, 267] on button "Review" at bounding box center [831, 278] width 49 height 22
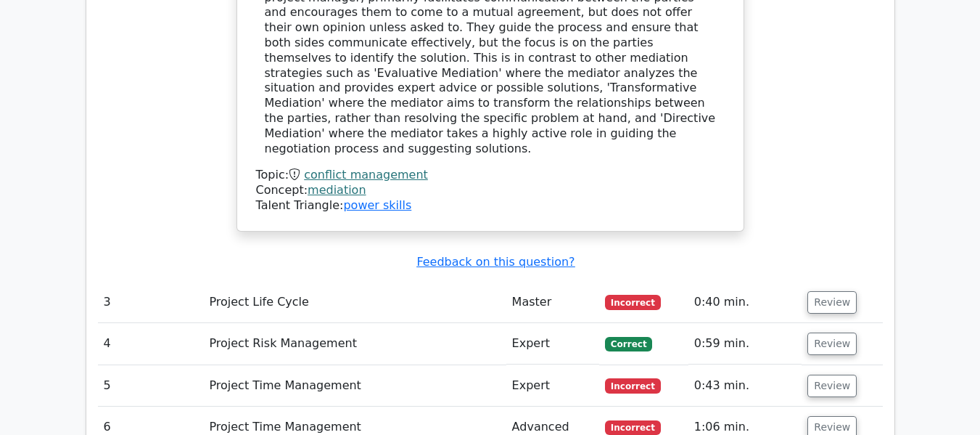
scroll to position [2411, 0]
click at [837, 290] on button "Review" at bounding box center [831, 301] width 49 height 22
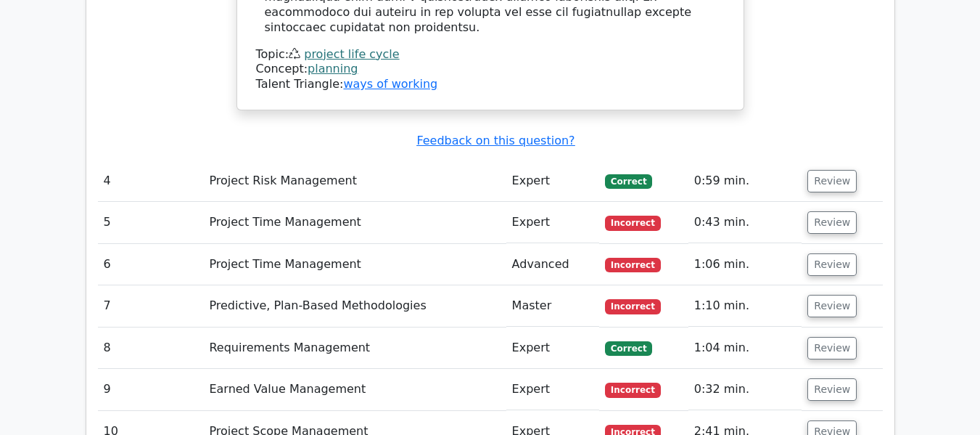
scroll to position [3287, 0]
click at [838, 169] on button "Review" at bounding box center [831, 180] width 49 height 22
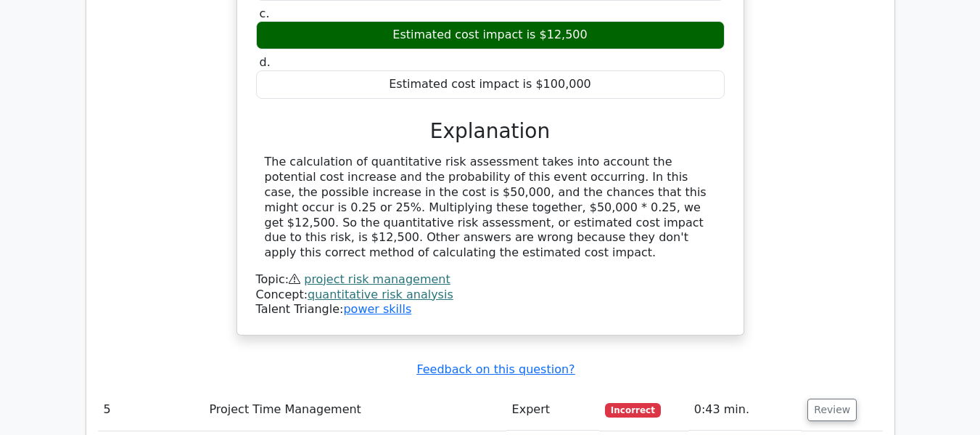
scroll to position [3679, 0]
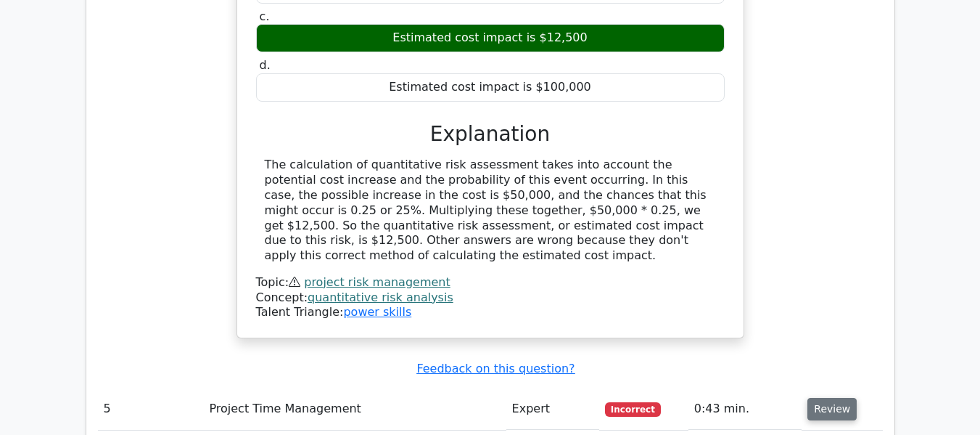
click at [820, 398] on button "Review" at bounding box center [831, 409] width 49 height 22
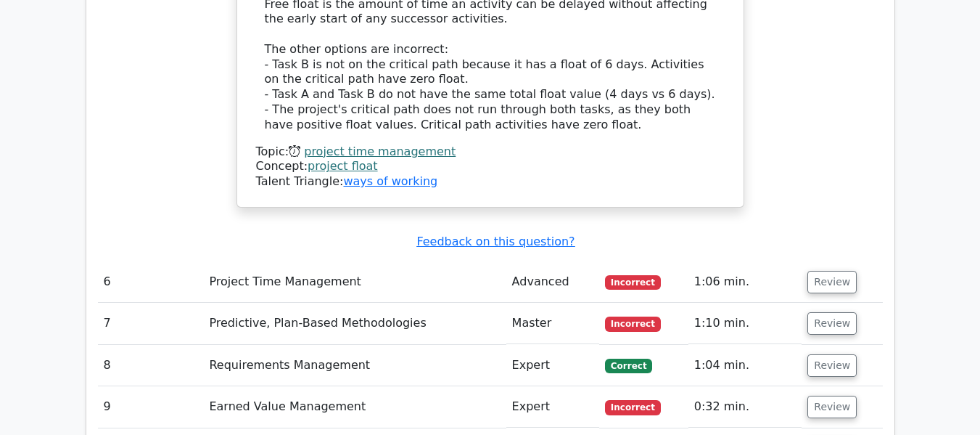
scroll to position [4683, 0]
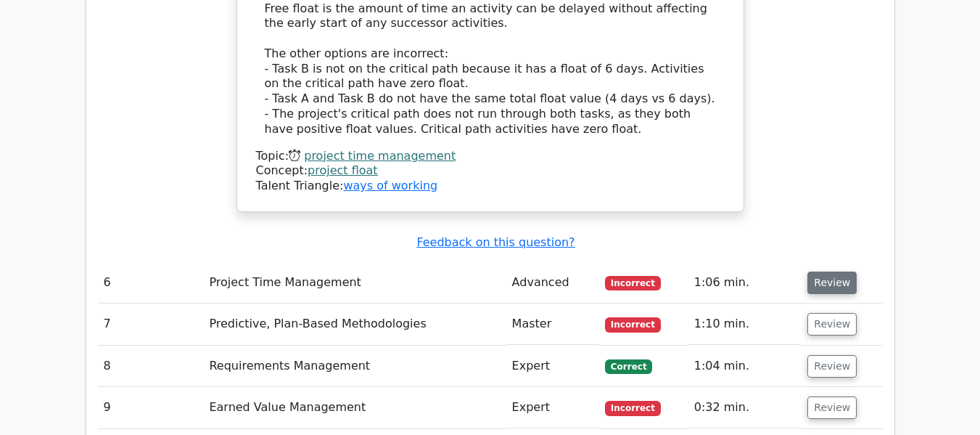
click at [821, 271] on button "Review" at bounding box center [831, 282] width 49 height 22
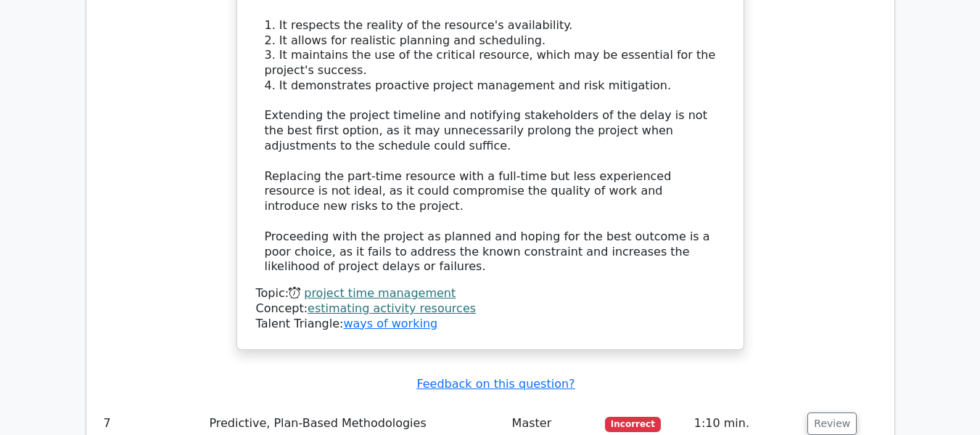
scroll to position [5440, 0]
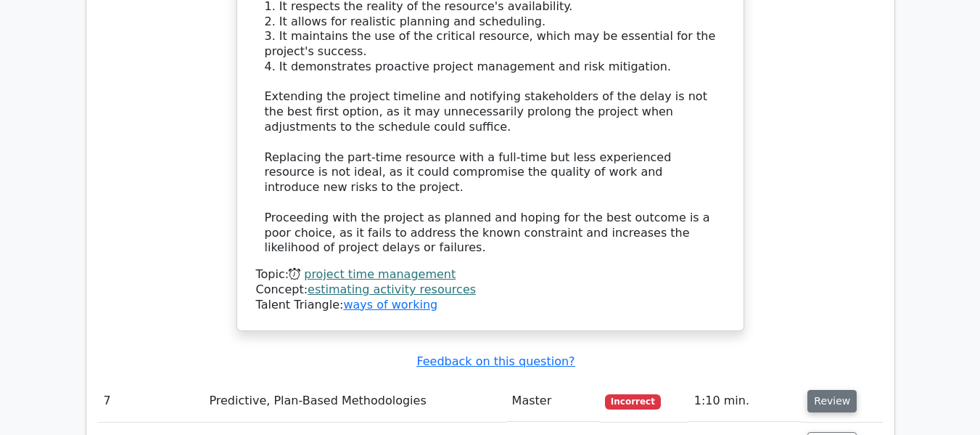
click at [814, 390] on button "Review" at bounding box center [831, 401] width 49 height 22
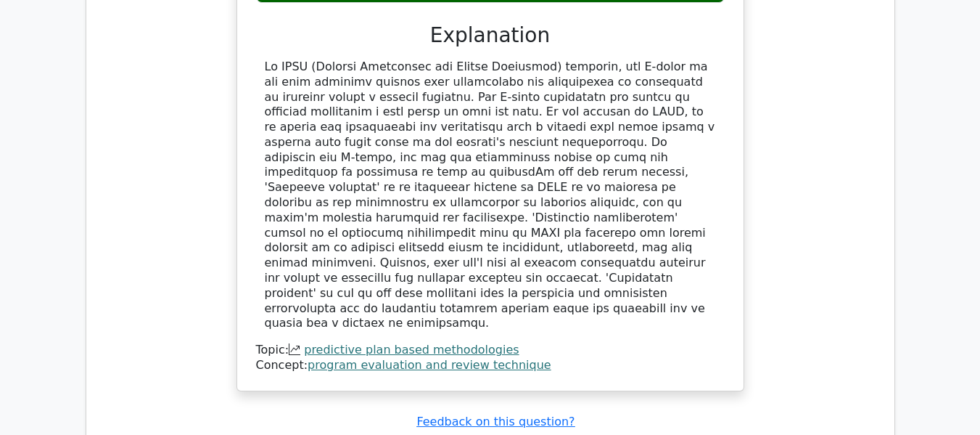
scroll to position [6140, 0]
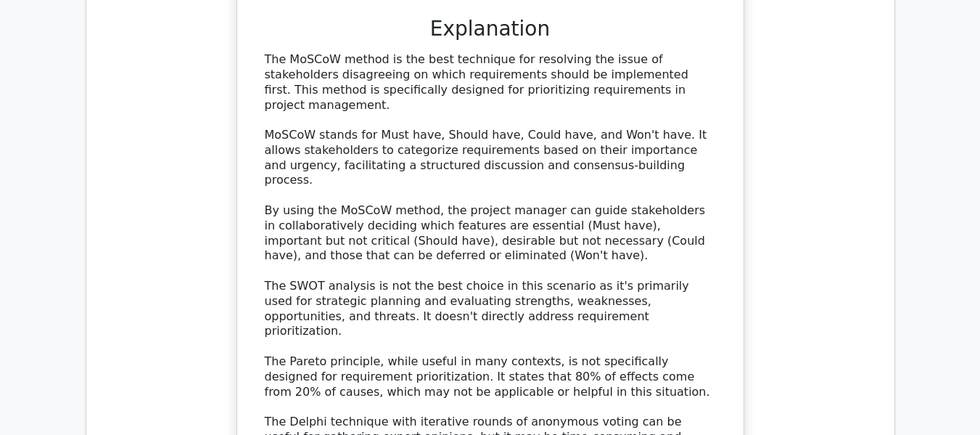
scroll to position [6914, 0]
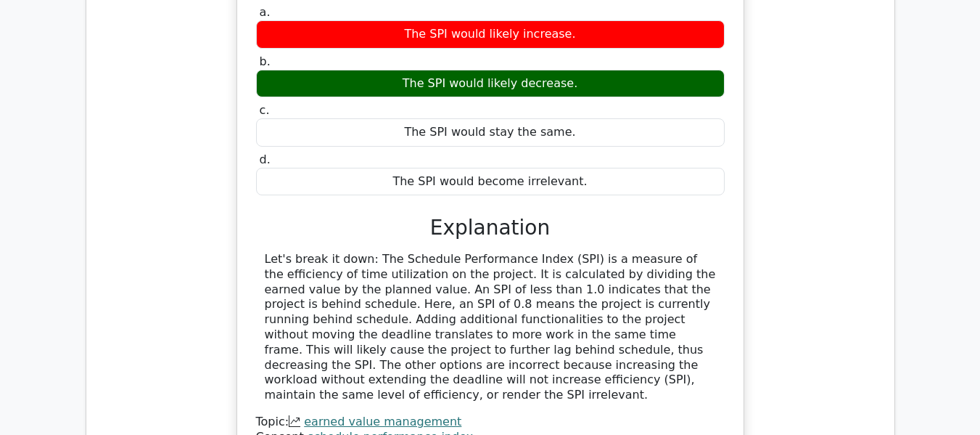
scroll to position [7635, 0]
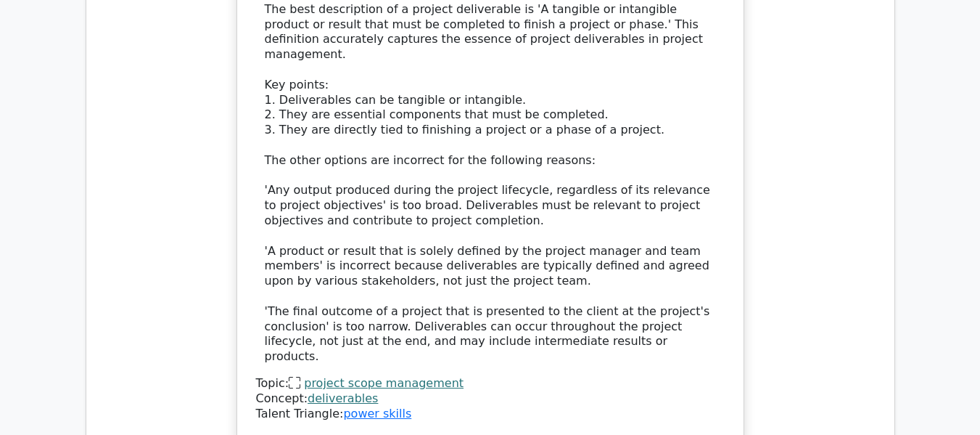
scroll to position [8594, 0]
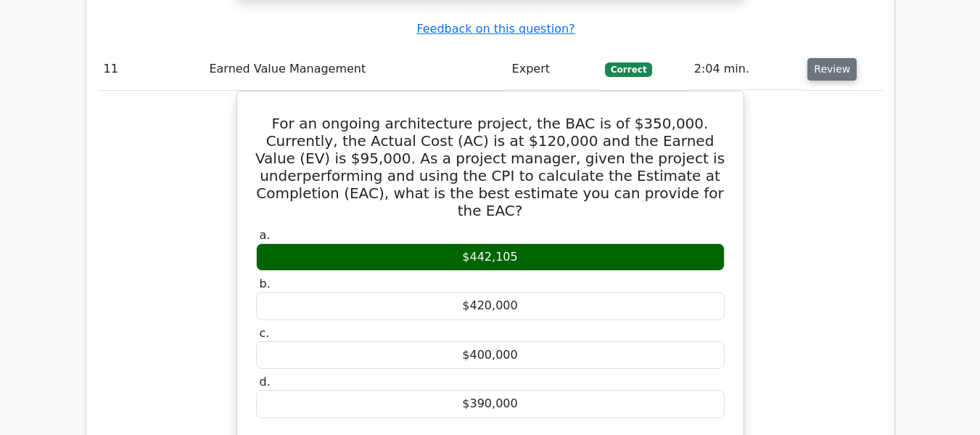
scroll to position [9129, 0]
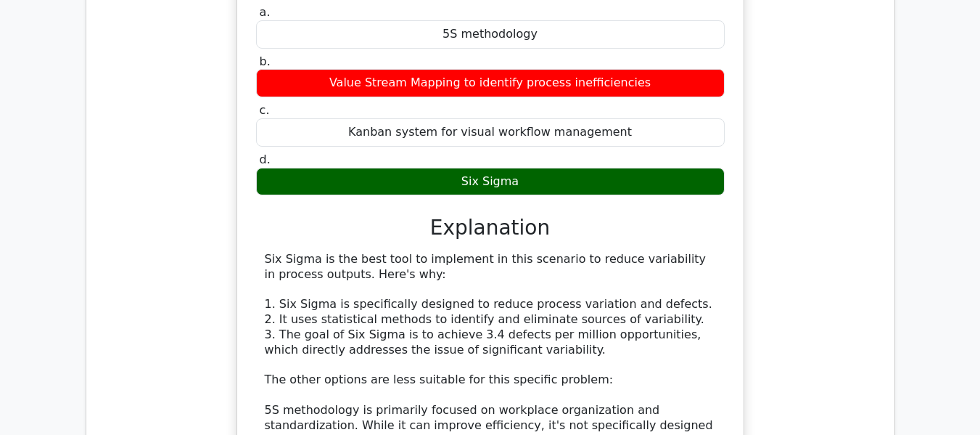
scroll to position [9860, 0]
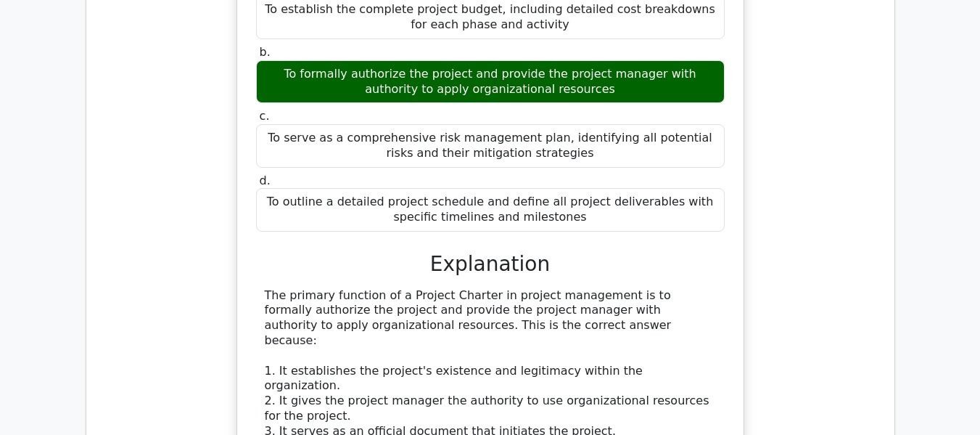
scroll to position [10747, 0]
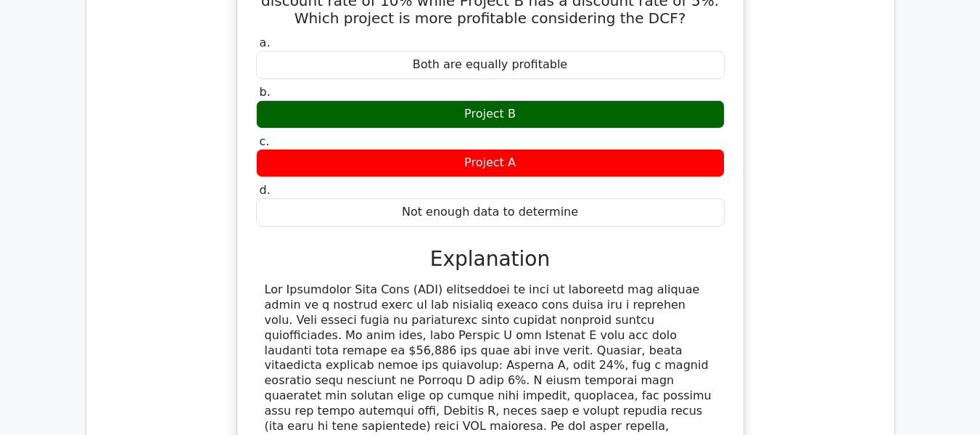
scroll to position [11723, 0]
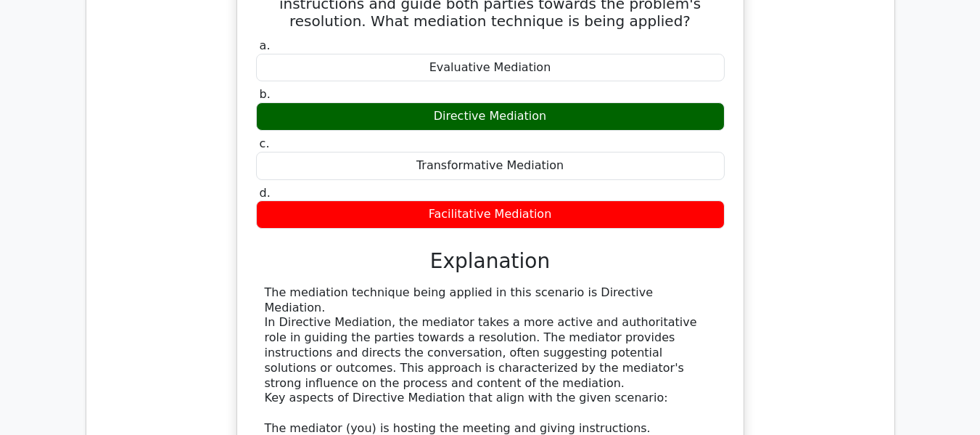
scroll to position [12511, 0]
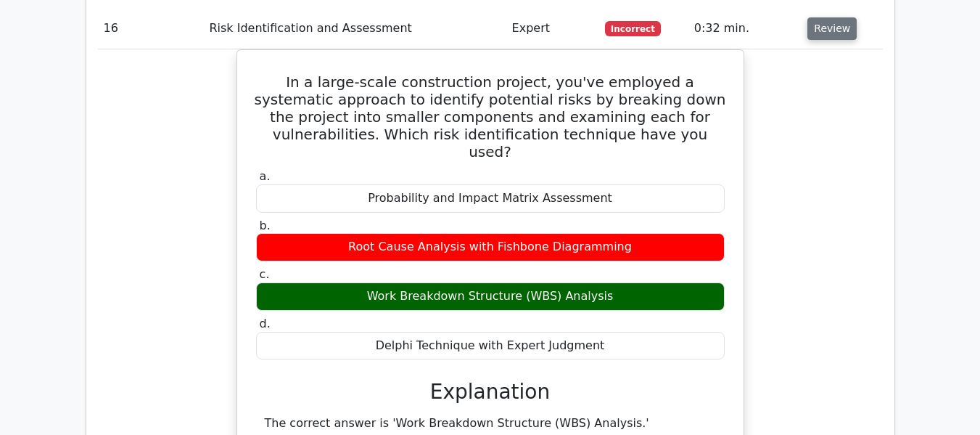
scroll to position [13362, 0]
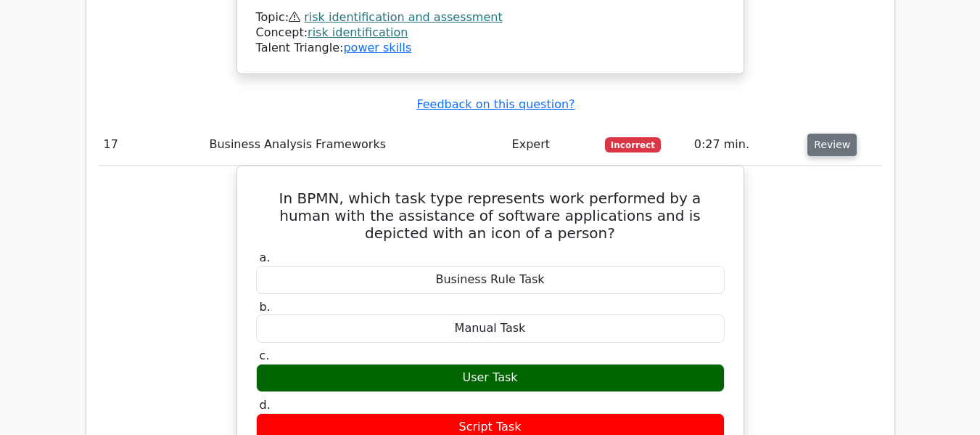
scroll to position [14122, 0]
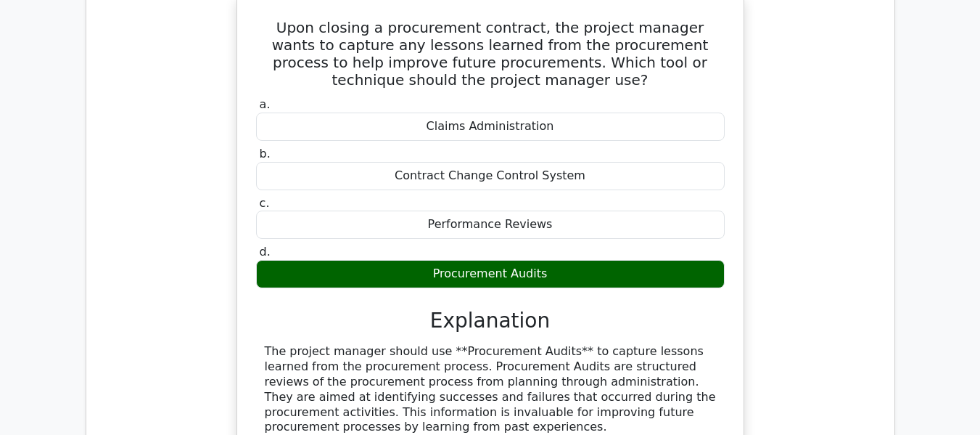
scroll to position [15029, 0]
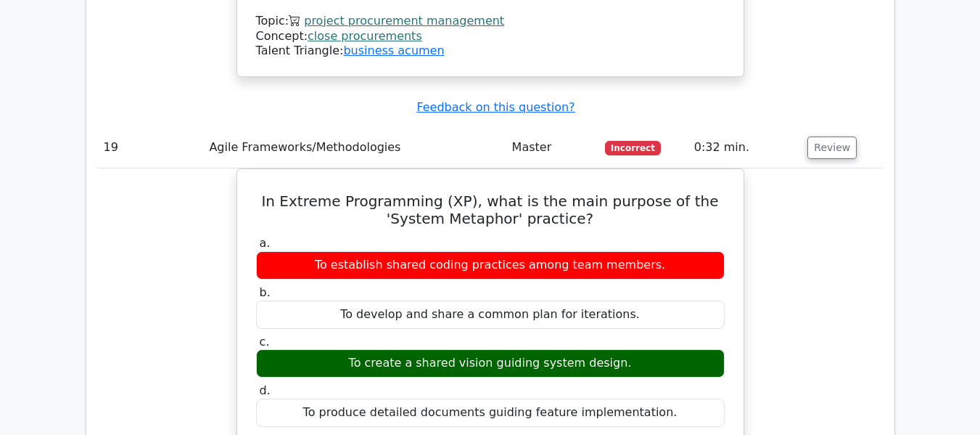
scroll to position [15658, 0]
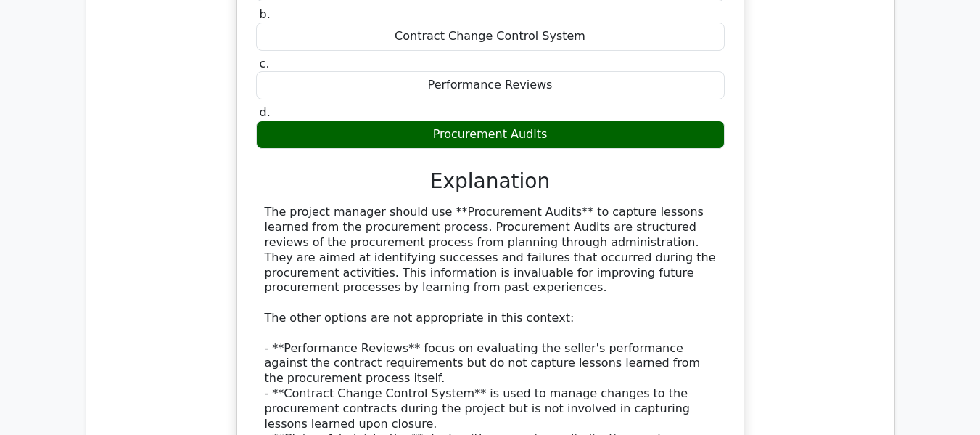
scroll to position [15169, 0]
